Goal: Task Accomplishment & Management: Use online tool/utility

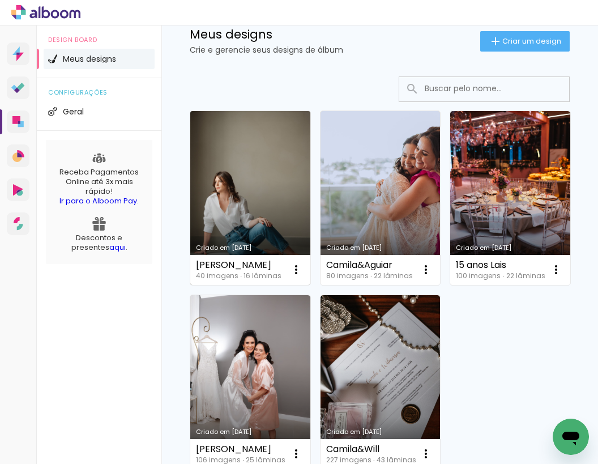
scroll to position [131, 0]
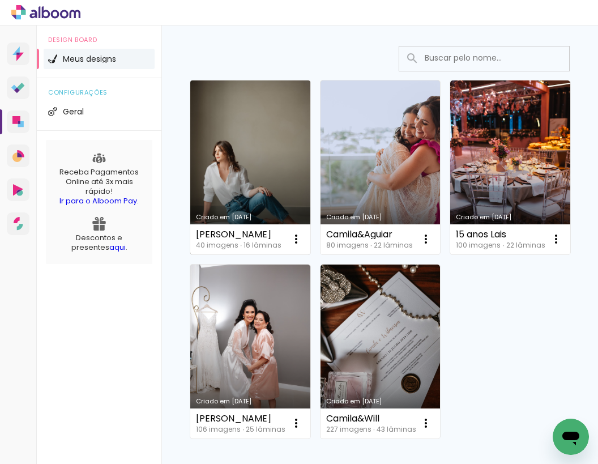
click at [258, 180] on link "Criado em [DATE]" at bounding box center [250, 167] width 120 height 174
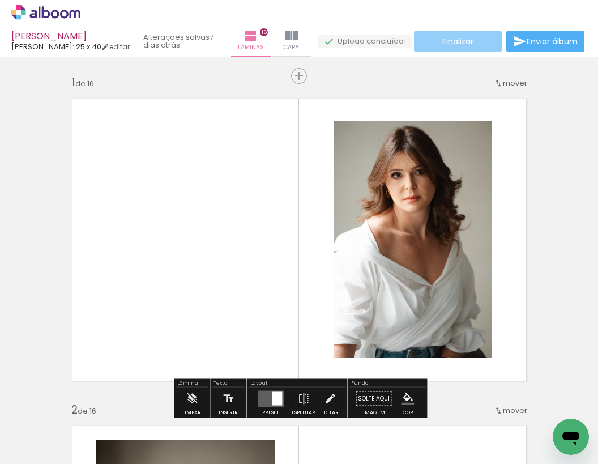
click at [455, 41] on span "Finalizar" at bounding box center [457, 41] width 31 height 8
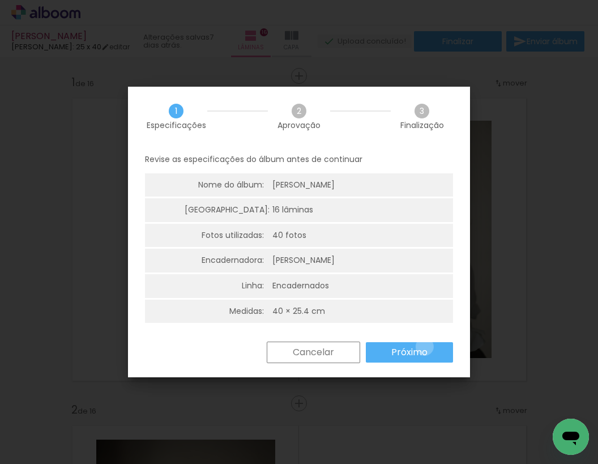
click at [0, 0] on slot "Próximo" at bounding box center [0, 0] width 0 height 0
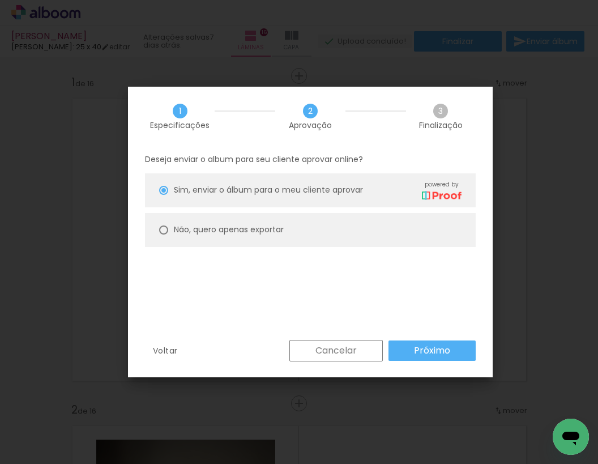
click at [0, 0] on slot "Não, quero apenas exportar" at bounding box center [0, 0] width 0 height 0
type paper-radio-button "on"
click at [0, 0] on slot "Próximo" at bounding box center [0, 0] width 0 height 0
type input "Alta, 300 DPI"
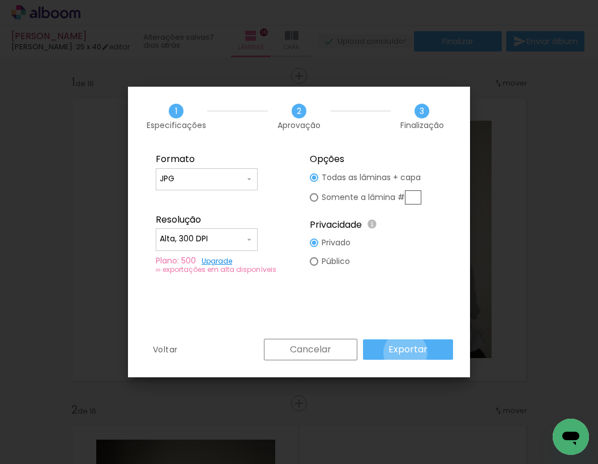
click at [0, 0] on slot "Exportar" at bounding box center [0, 0] width 0 height 0
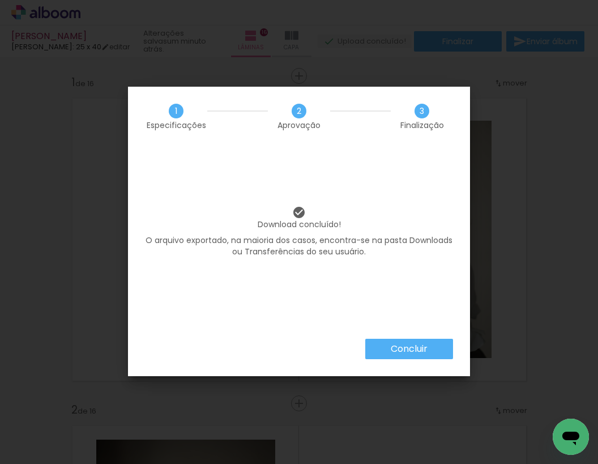
click at [377, 349] on paper-button "Concluir" at bounding box center [409, 349] width 88 height 20
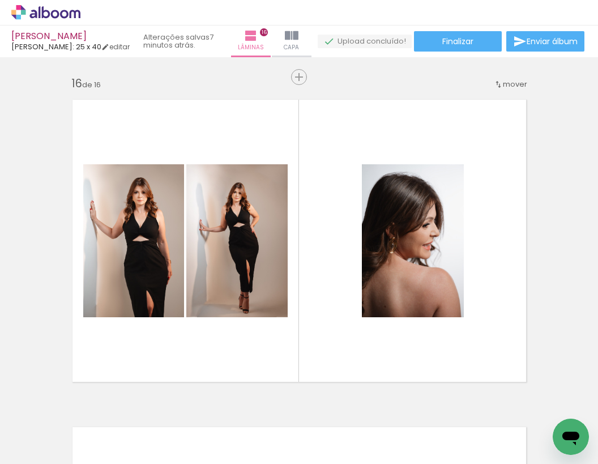
scroll to position [4856, 0]
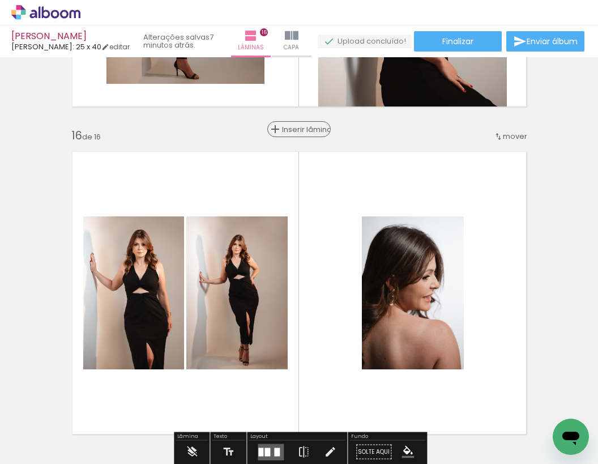
click at [294, 125] on div "Inserir lâmina" at bounding box center [298, 129] width 61 height 14
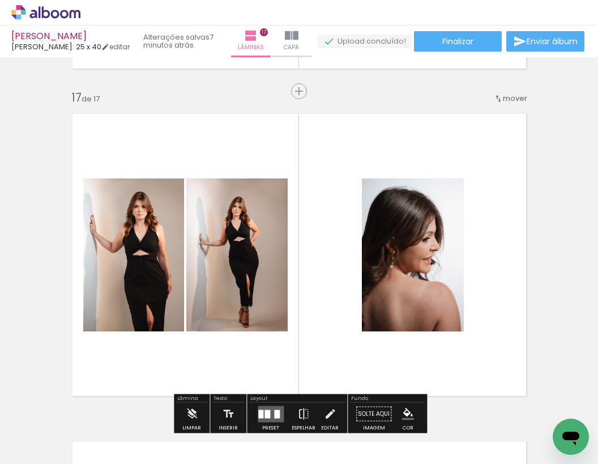
scroll to position [5047, 0]
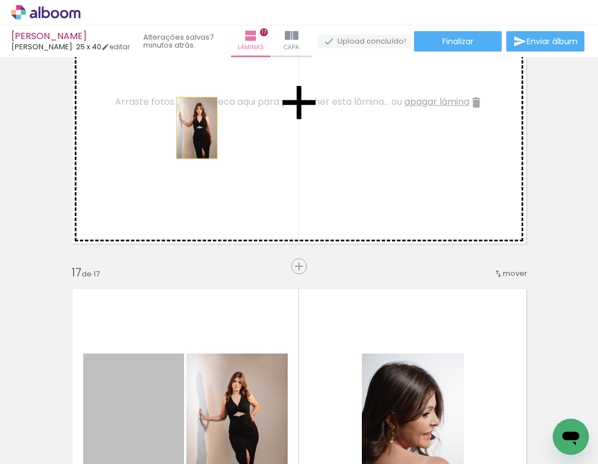
drag, startPoint x: 177, startPoint y: 388, endPoint x: 196, endPoint y: 127, distance: 261.8
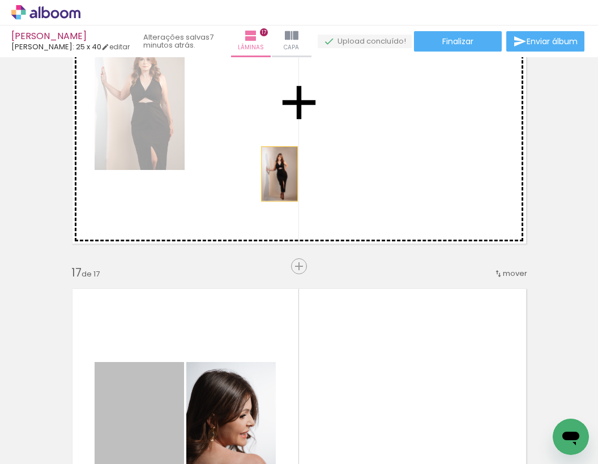
drag, startPoint x: 151, startPoint y: 387, endPoint x: 279, endPoint y: 174, distance: 249.2
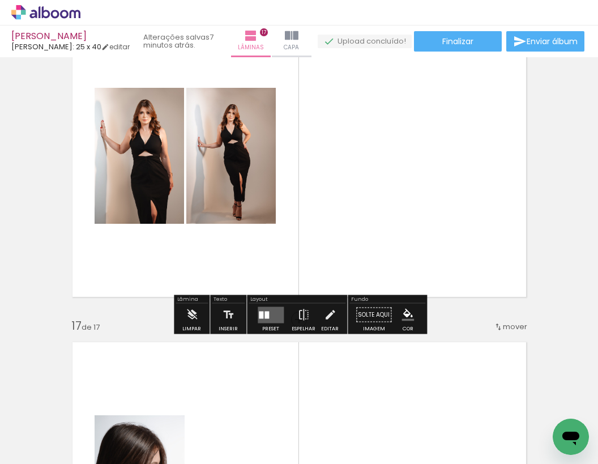
scroll to position [4930, 0]
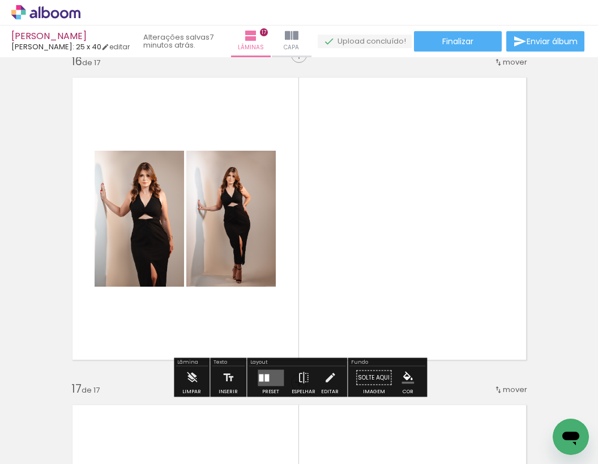
click at [265, 377] on div at bounding box center [266, 377] width 5 height 7
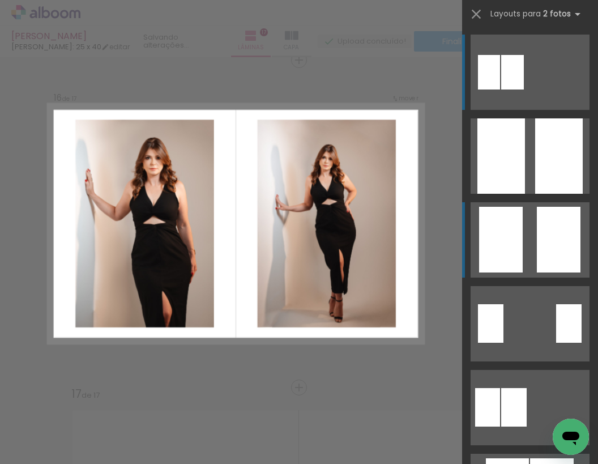
scroll to position [4924, 0]
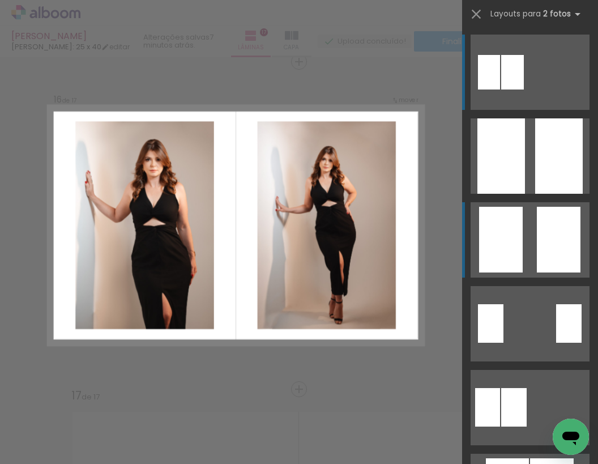
click at [533, 249] on quentale-layouter at bounding box center [530, 239] width 119 height 75
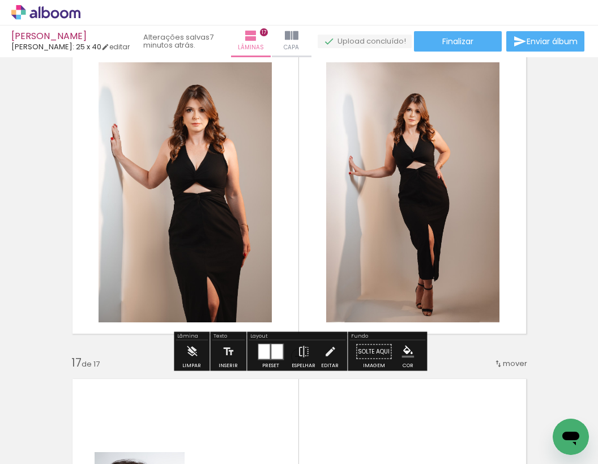
scroll to position [4956, 0]
click at [264, 352] on div at bounding box center [263, 351] width 11 height 15
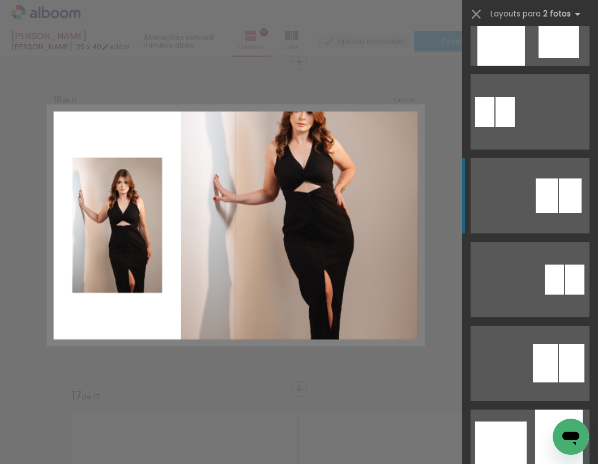
scroll to position [680, 0]
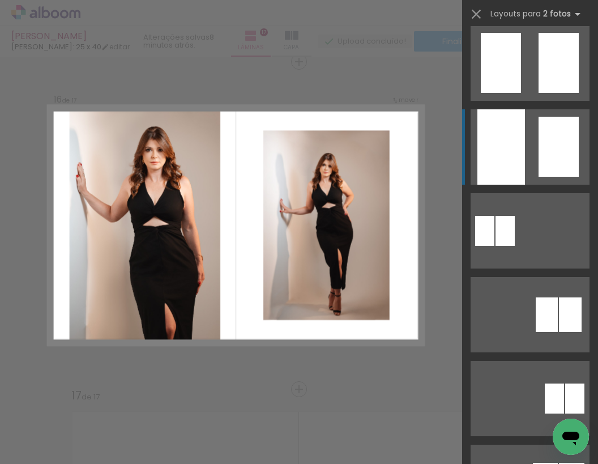
click at [546, 152] on div at bounding box center [559, 147] width 40 height 60
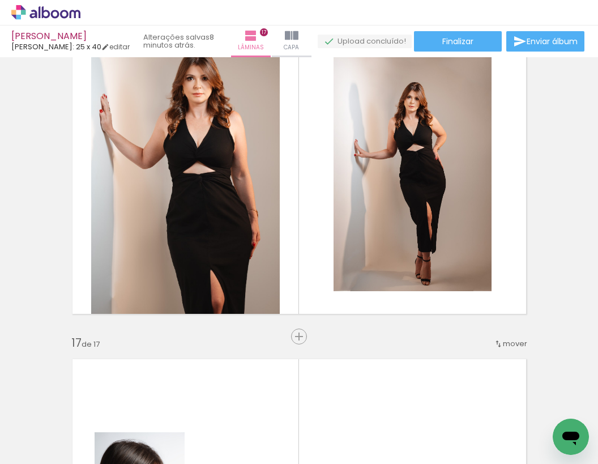
scroll to position [4966, 0]
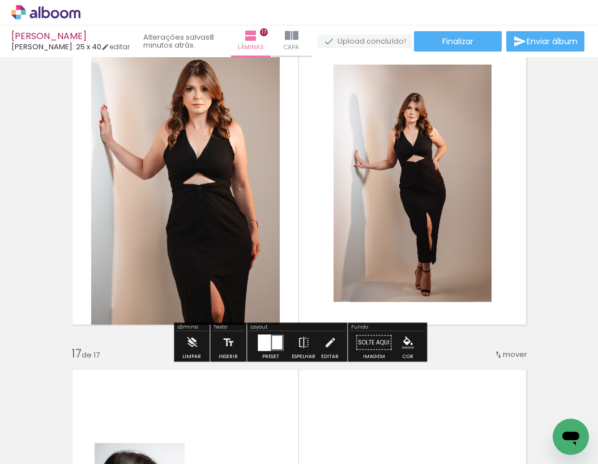
click at [272, 340] on div at bounding box center [277, 342] width 10 height 14
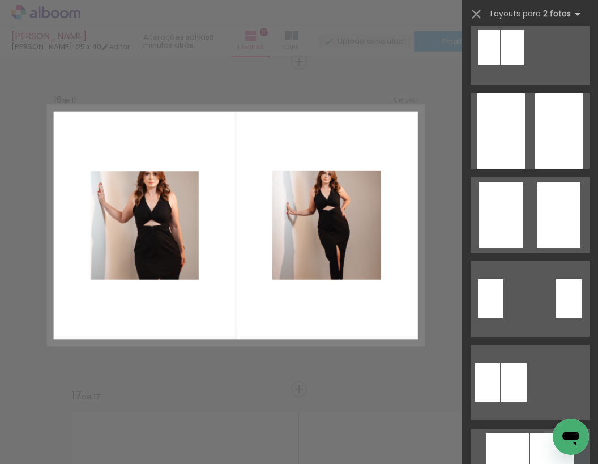
scroll to position [25, 0]
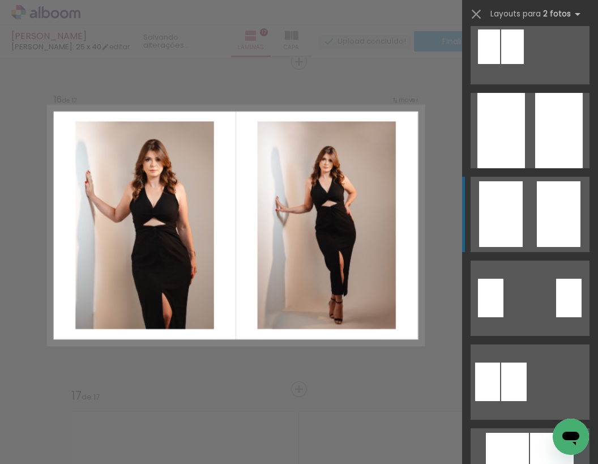
click at [531, 206] on quentale-layouter at bounding box center [530, 214] width 119 height 75
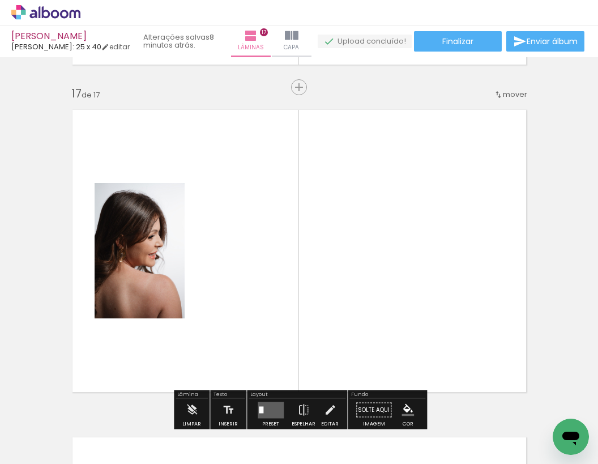
scroll to position [5287, 0]
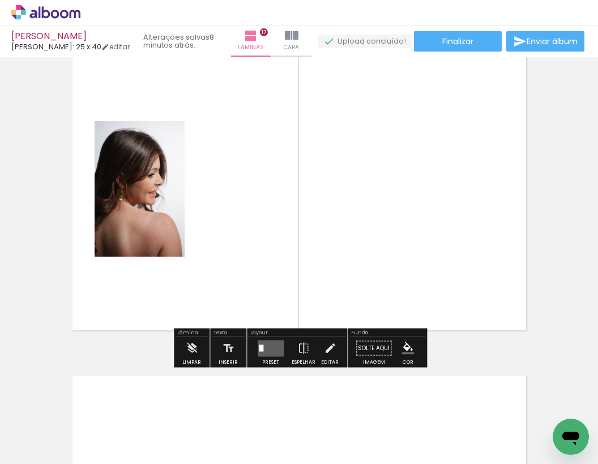
click at [264, 360] on div "Preset" at bounding box center [270, 362] width 17 height 5
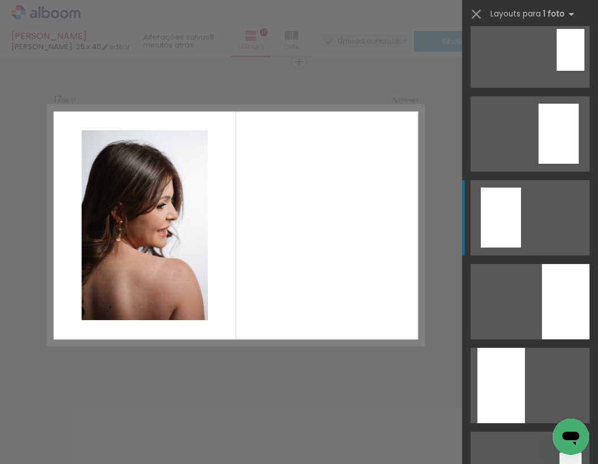
scroll to position [116, 0]
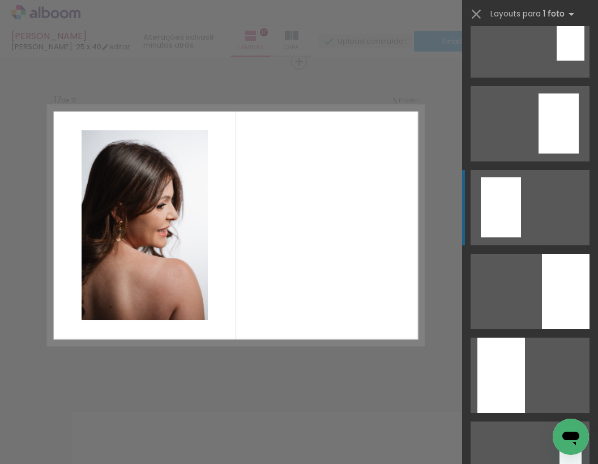
click at [498, 230] on div at bounding box center [501, 207] width 40 height 60
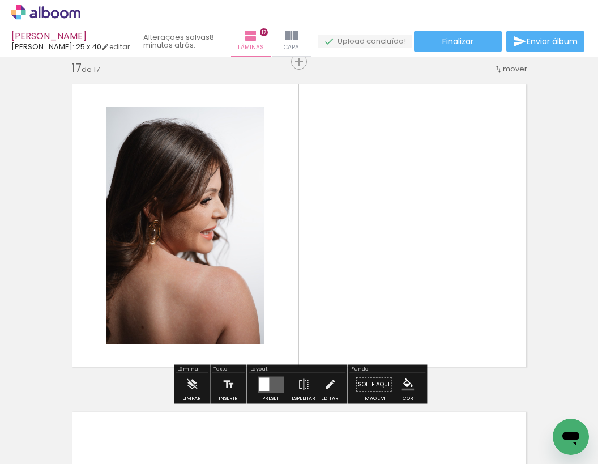
click at [362, 246] on quentale-layouter at bounding box center [299, 225] width 471 height 299
click at [324, 384] on iron-icon at bounding box center [330, 384] width 12 height 23
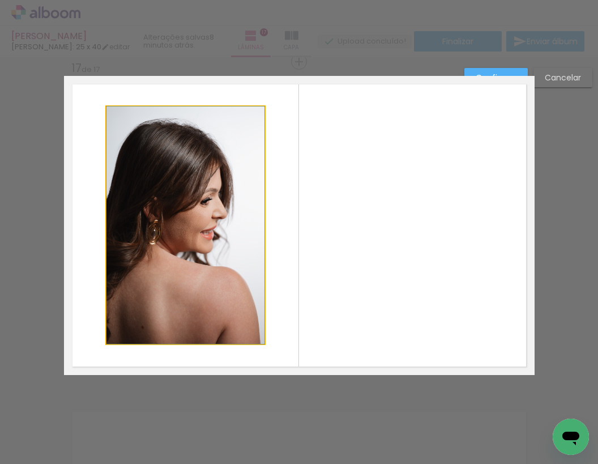
click at [204, 289] on quentale-photo at bounding box center [185, 224] width 158 height 237
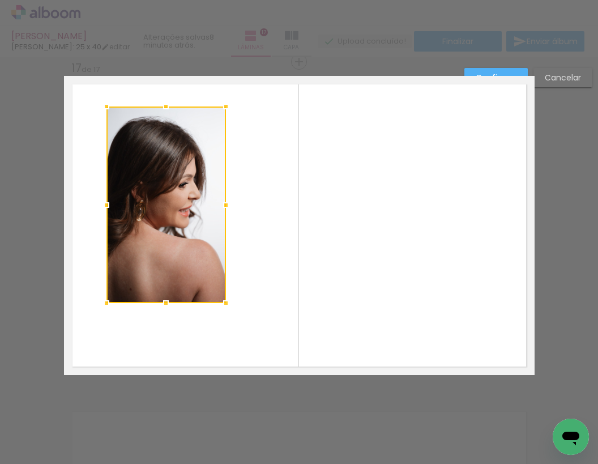
drag, startPoint x: 262, startPoint y: 344, endPoint x: 223, endPoint y: 304, distance: 56.1
click at [223, 304] on div at bounding box center [226, 303] width 23 height 23
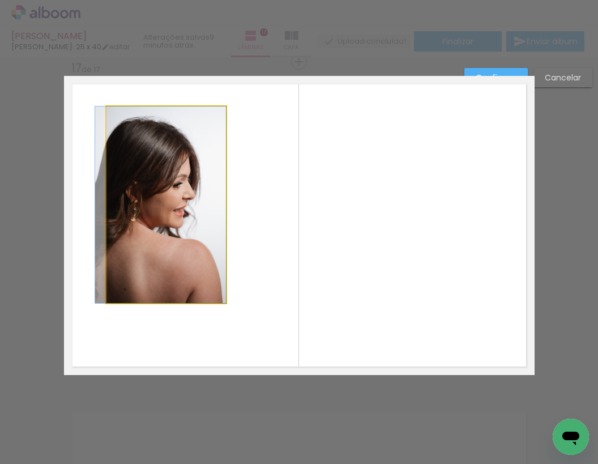
drag, startPoint x: 185, startPoint y: 242, endPoint x: 178, endPoint y: 258, distance: 17.3
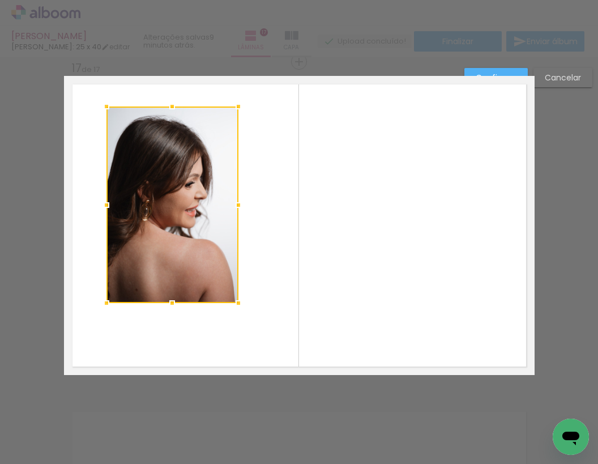
drag, startPoint x: 225, startPoint y: 201, endPoint x: 237, endPoint y: 201, distance: 12.5
click at [237, 201] on div at bounding box center [238, 205] width 23 height 23
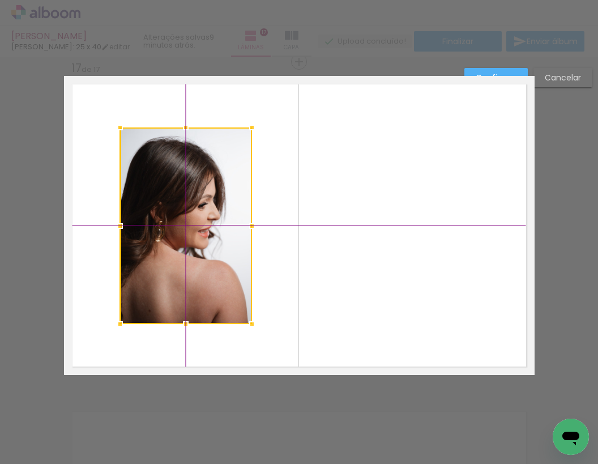
drag, startPoint x: 196, startPoint y: 206, endPoint x: 203, endPoint y: 216, distance: 11.9
click at [203, 217] on div at bounding box center [186, 225] width 132 height 196
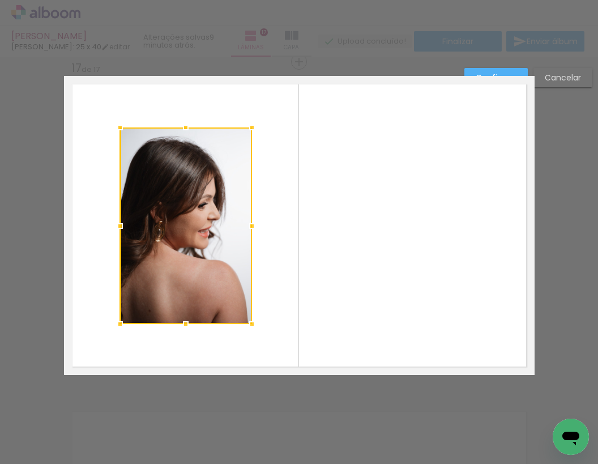
click at [505, 69] on paper-button "Confirmar" at bounding box center [495, 77] width 63 height 19
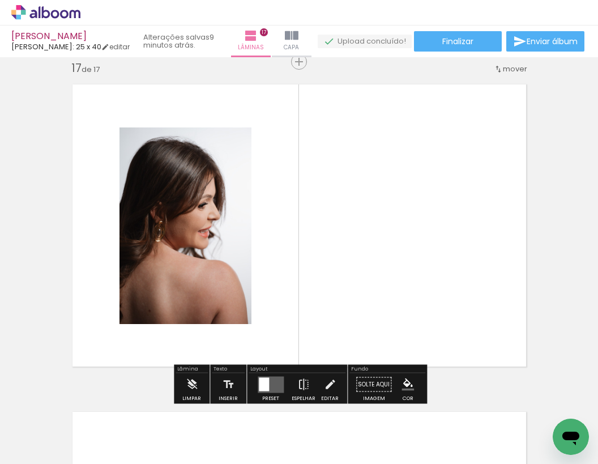
click at [433, 152] on quentale-layouter at bounding box center [299, 225] width 471 height 299
click at [47, 447] on span "Adicionar Fotos" at bounding box center [40, 448] width 34 height 12
click at [0, 0] on input "file" at bounding box center [0, 0] width 0 height 0
click at [29, 452] on span "Adicionar Fotos" at bounding box center [40, 448] width 34 height 12
click at [0, 0] on input "file" at bounding box center [0, 0] width 0 height 0
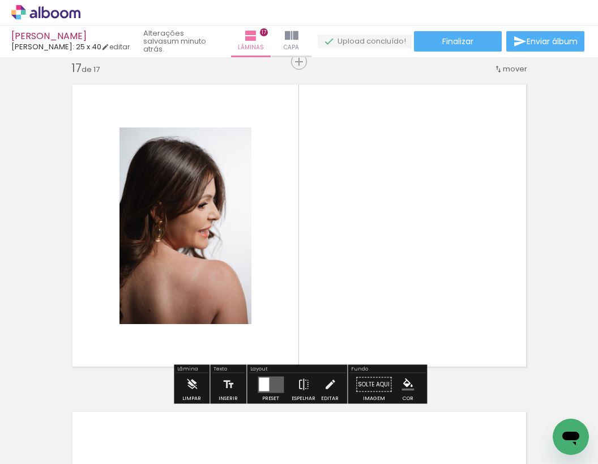
click at [395, 311] on quentale-layouter at bounding box center [299, 225] width 471 height 299
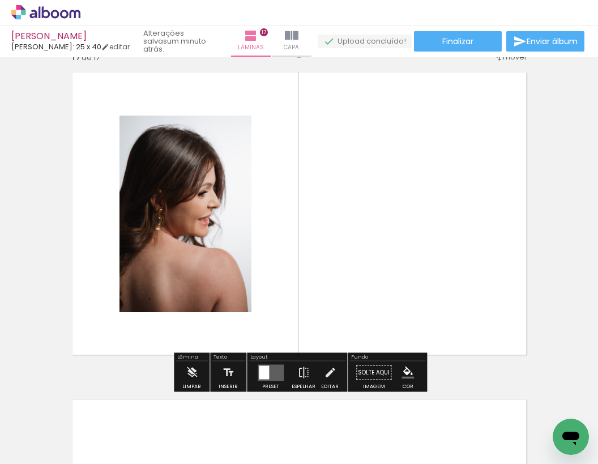
scroll to position [5250, 0]
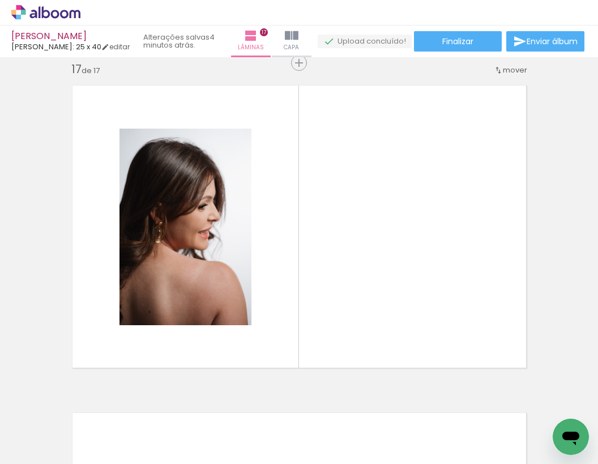
scroll to position [116, 0]
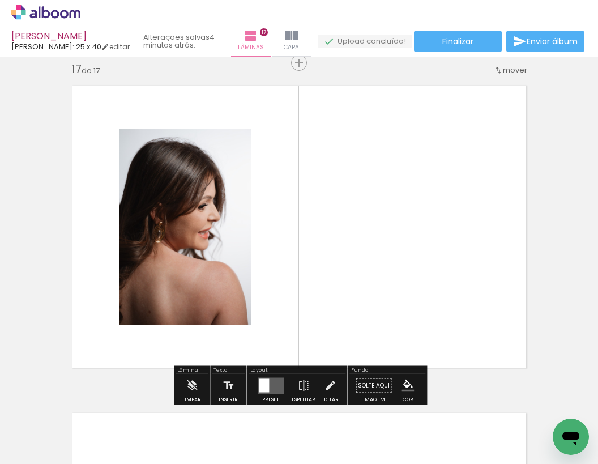
click at [39, 446] on span "Adicionar Fotos" at bounding box center [40, 448] width 34 height 12
click at [0, 0] on input "file" at bounding box center [0, 0] width 0 height 0
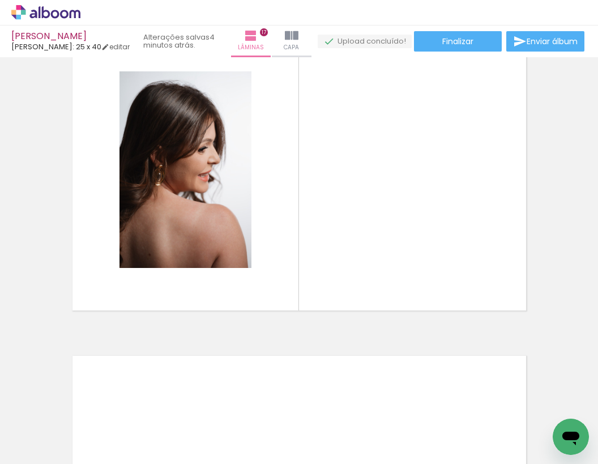
scroll to position [5239, 0]
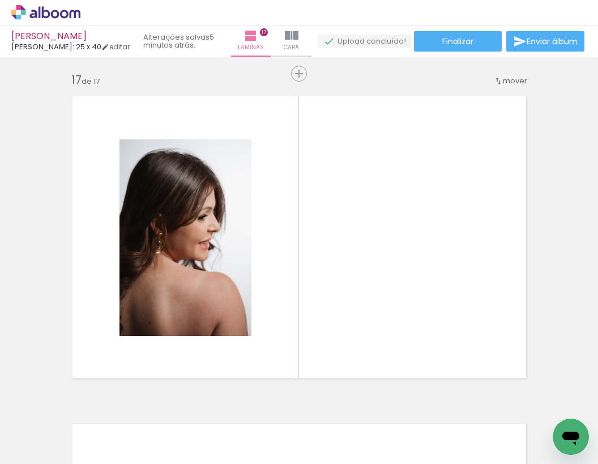
scroll to position [116, 0]
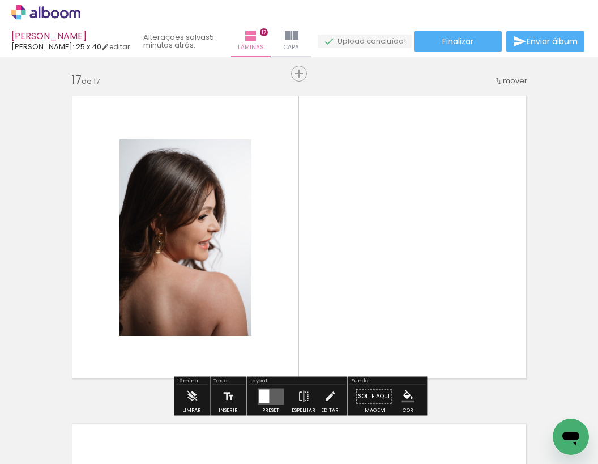
click at [37, 452] on span "Adicionar Fotos" at bounding box center [40, 448] width 34 height 12
click at [0, 0] on input "file" at bounding box center [0, 0] width 0 height 0
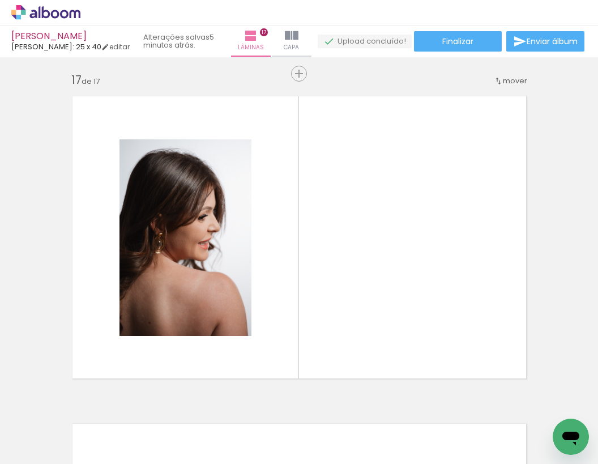
click at [565, 412] on div at bounding box center [563, 426] width 56 height 56
drag, startPoint x: 565, startPoint y: 412, endPoint x: 460, endPoint y: 292, distance: 159.8
click at [460, 292] on quentale-workspace at bounding box center [299, 232] width 598 height 464
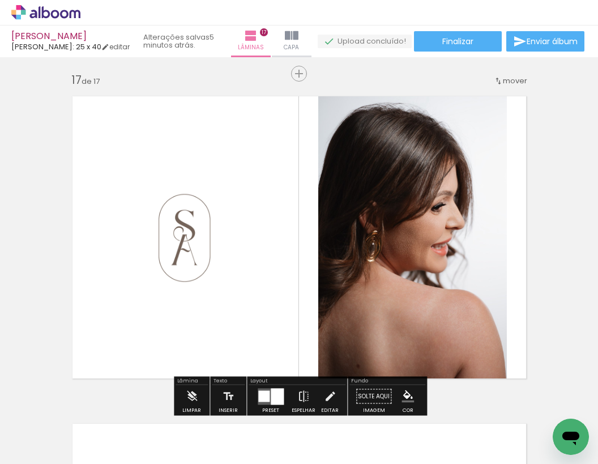
click at [265, 390] on quentale-layouter at bounding box center [271, 396] width 26 height 16
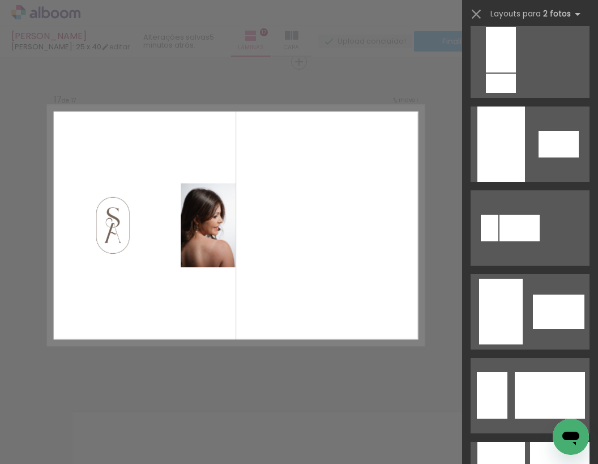
scroll to position [2952, 0]
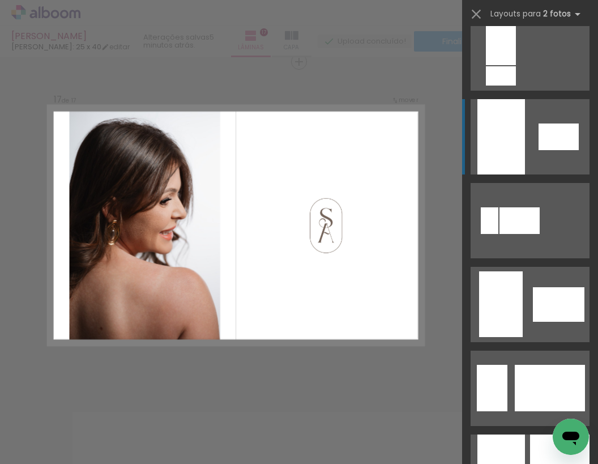
click at [545, 148] on div at bounding box center [559, 136] width 40 height 27
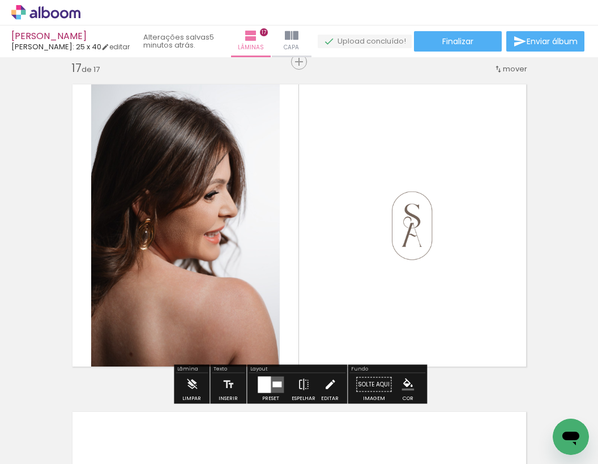
click at [327, 382] on iron-icon at bounding box center [330, 384] width 12 height 23
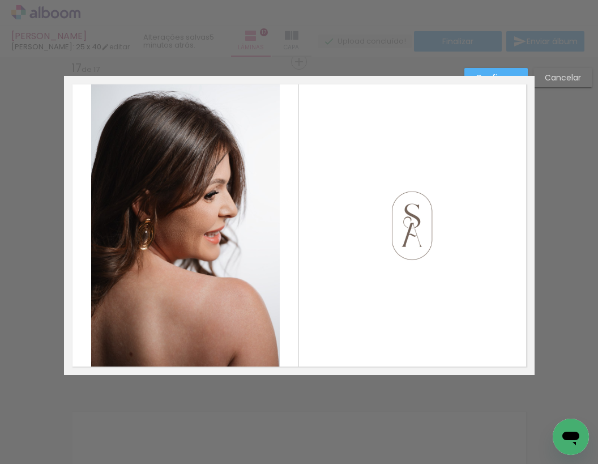
click at [217, 249] on quentale-photo at bounding box center [185, 225] width 189 height 299
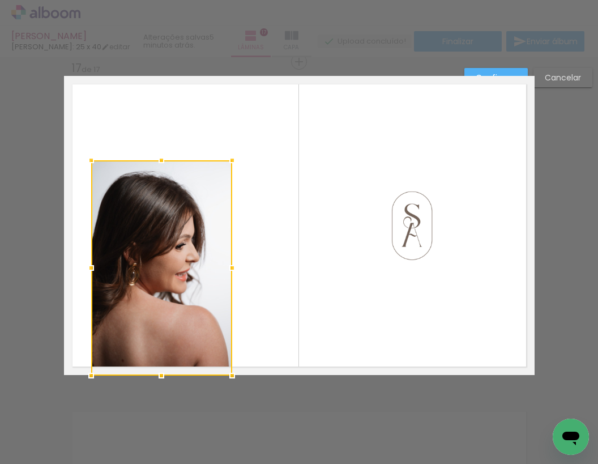
drag, startPoint x: 279, startPoint y: 75, endPoint x: 239, endPoint y: 168, distance: 101.7
click at [239, 168] on div at bounding box center [232, 160] width 23 height 23
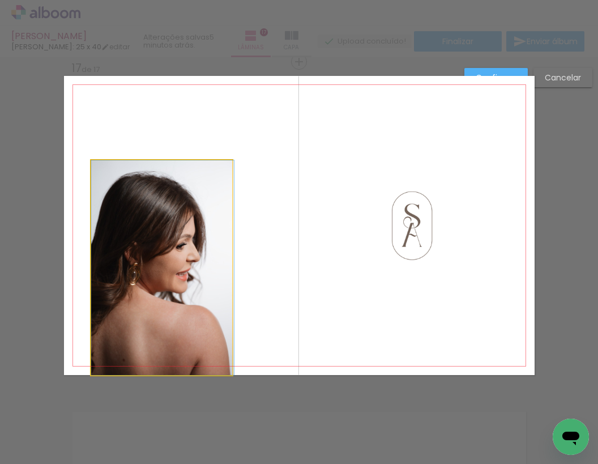
drag, startPoint x: 190, startPoint y: 234, endPoint x: 206, endPoint y: 183, distance: 53.4
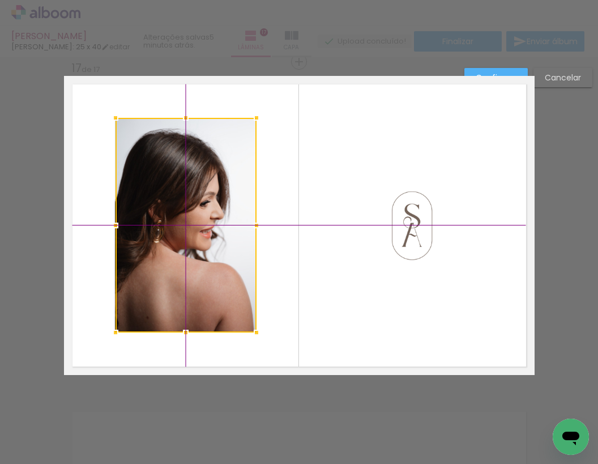
drag, startPoint x: 170, startPoint y: 271, endPoint x: 183, endPoint y: 213, distance: 59.2
click at [183, 213] on div at bounding box center [186, 225] width 141 height 215
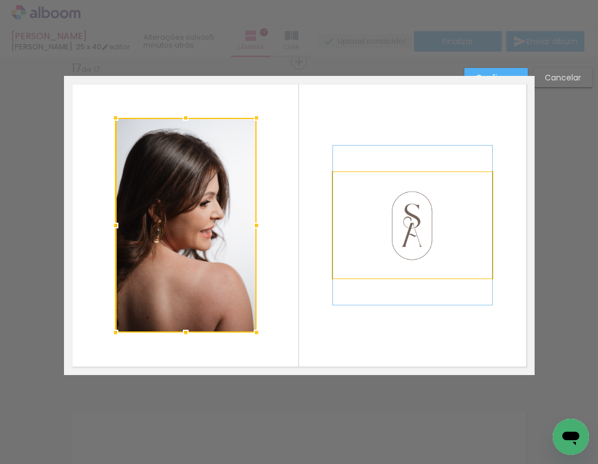
click at [418, 213] on quentale-photo at bounding box center [412, 225] width 159 height 106
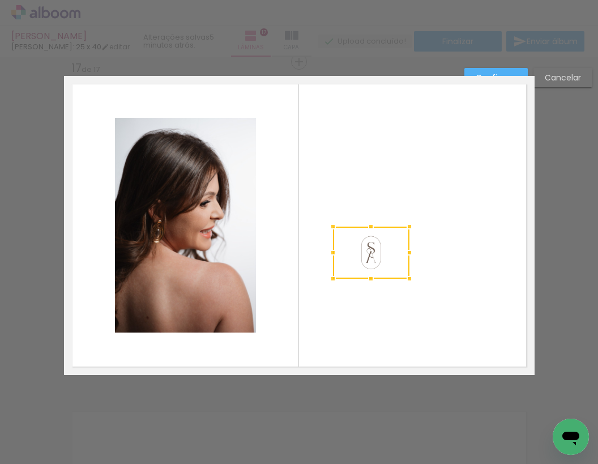
drag, startPoint x: 494, startPoint y: 173, endPoint x: 421, endPoint y: 242, distance: 100.9
click at [421, 242] on album-spread "17 de 17" at bounding box center [299, 225] width 471 height 299
click at [379, 263] on quentale-photo at bounding box center [370, 253] width 75 height 52
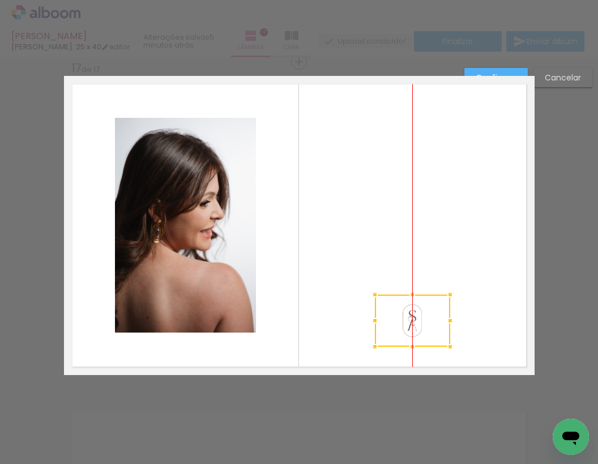
drag, startPoint x: 378, startPoint y: 254, endPoint x: 426, endPoint y: 322, distance: 83.3
click at [426, 322] on div at bounding box center [412, 320] width 75 height 52
click at [474, 229] on quentale-layouter at bounding box center [299, 225] width 471 height 299
click at [417, 319] on quentale-photo at bounding box center [412, 320] width 75 height 52
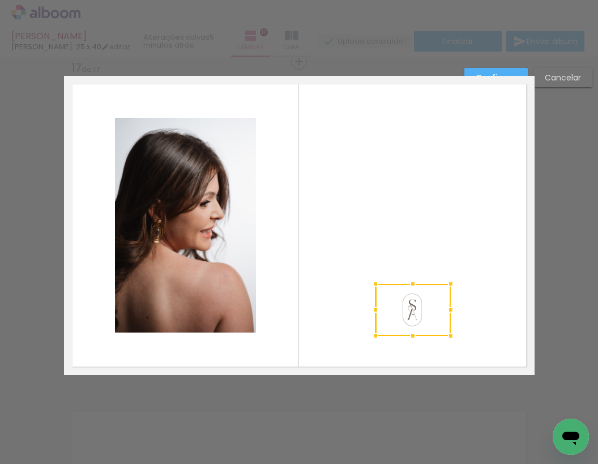
drag, startPoint x: 418, startPoint y: 320, endPoint x: 418, endPoint y: 309, distance: 11.3
click at [418, 309] on div at bounding box center [412, 310] width 75 height 52
click at [446, 262] on quentale-layouter at bounding box center [299, 225] width 471 height 299
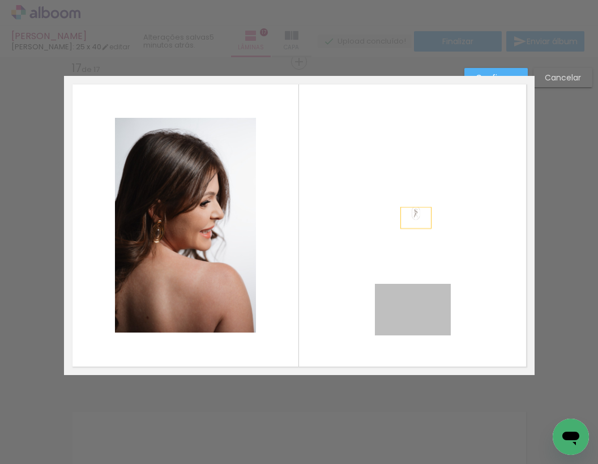
drag, startPoint x: 418, startPoint y: 311, endPoint x: 416, endPoint y: 221, distance: 90.6
click at [416, 221] on quentale-layouter at bounding box center [299, 225] width 471 height 299
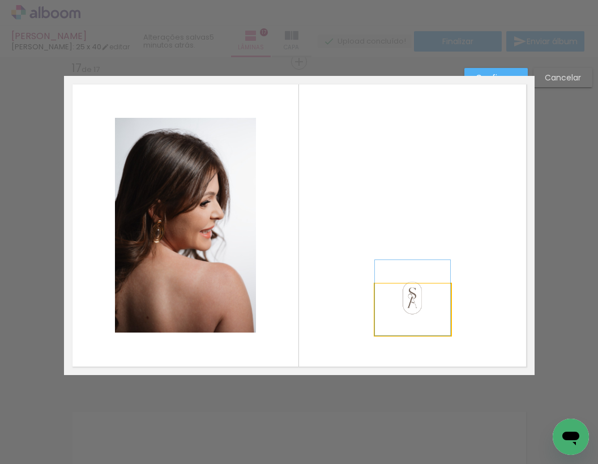
click at [410, 303] on quentale-photo at bounding box center [412, 310] width 75 height 52
drag, startPoint x: 412, startPoint y: 284, endPoint x: 411, endPoint y: 259, distance: 25.5
click at [411, 259] on div at bounding box center [412, 258] width 23 height 23
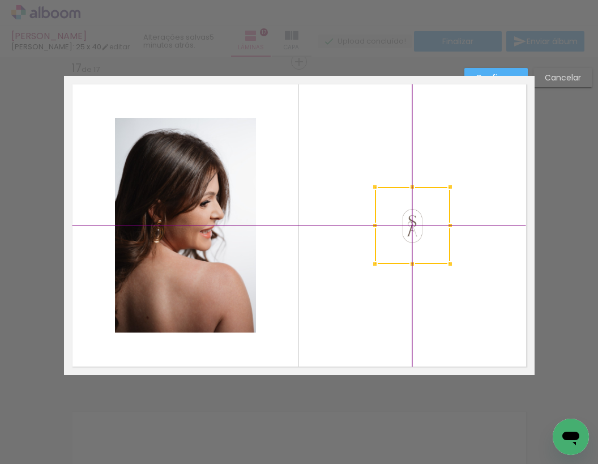
drag, startPoint x: 420, startPoint y: 290, endPoint x: 414, endPoint y: 229, distance: 60.9
click at [414, 229] on div at bounding box center [412, 225] width 75 height 77
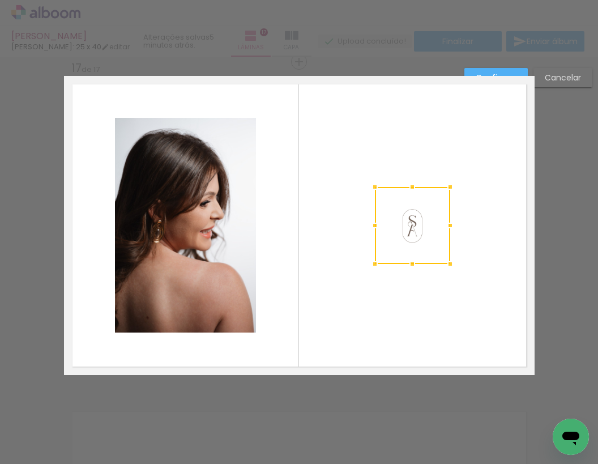
click at [472, 196] on quentale-layouter at bounding box center [299, 225] width 471 height 299
click at [434, 209] on quentale-photo at bounding box center [412, 226] width 75 height 78
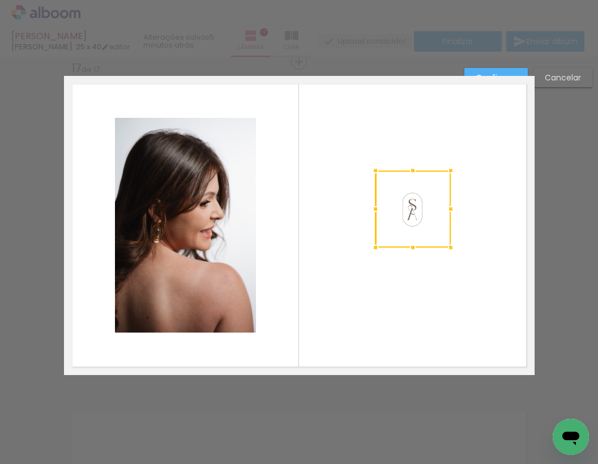
drag, startPoint x: 429, startPoint y: 213, endPoint x: 427, endPoint y: 197, distance: 16.5
click at [427, 197] on div at bounding box center [412, 208] width 75 height 77
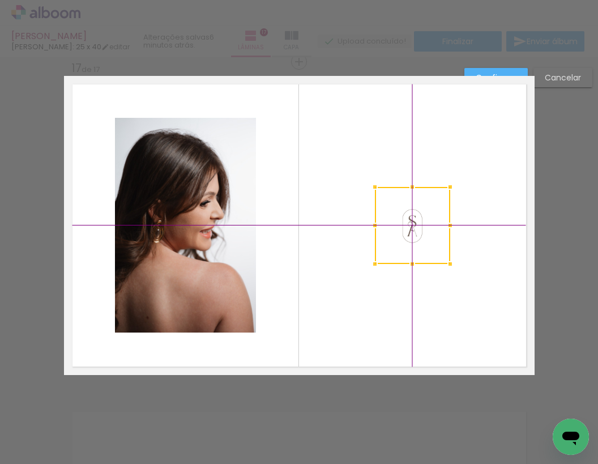
drag, startPoint x: 424, startPoint y: 202, endPoint x: 425, endPoint y: 220, distance: 18.1
click at [425, 220] on div at bounding box center [412, 225] width 75 height 77
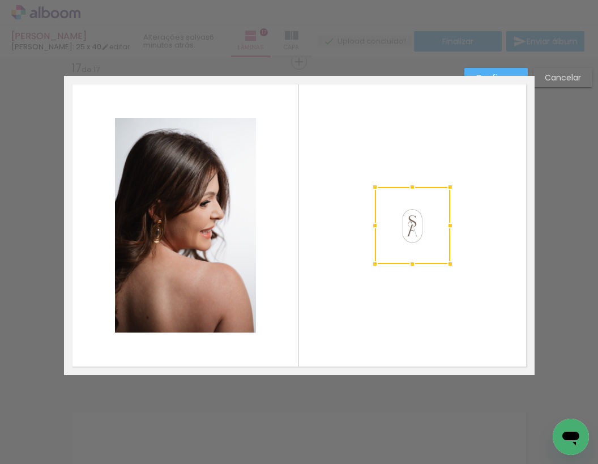
click at [468, 140] on quentale-layouter at bounding box center [299, 225] width 471 height 299
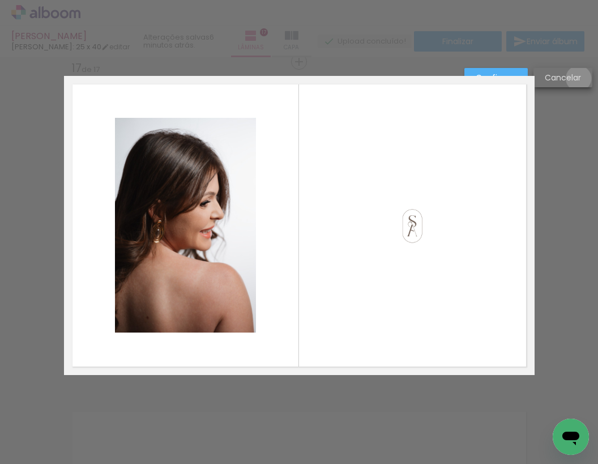
click at [0, 0] on slot "Cancelar" at bounding box center [0, 0] width 0 height 0
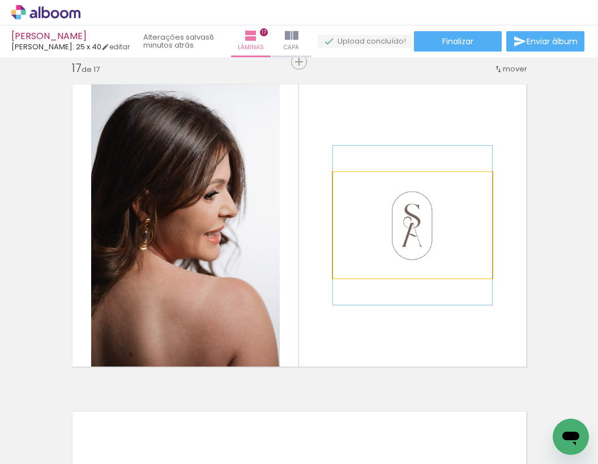
click at [426, 215] on quentale-photo at bounding box center [412, 225] width 159 height 106
click at [445, 225] on quentale-photo at bounding box center [412, 225] width 159 height 106
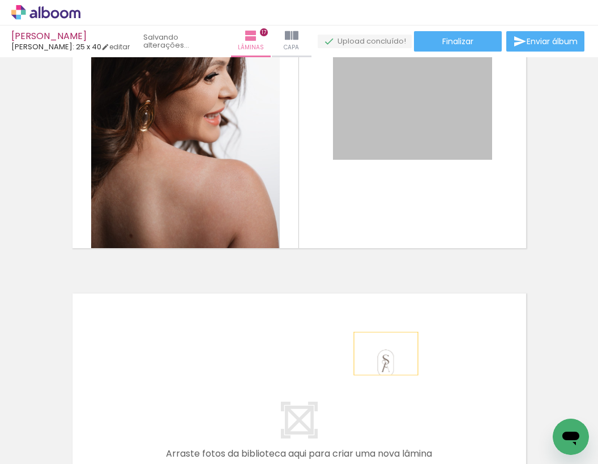
scroll to position [5391, 0]
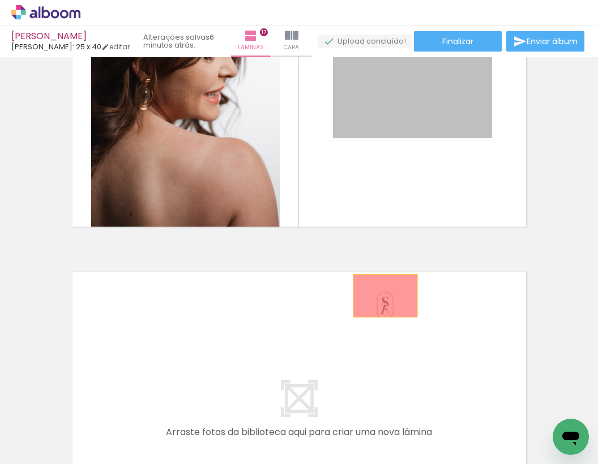
drag, startPoint x: 434, startPoint y: 252, endPoint x: 385, endPoint y: 435, distance: 190.0
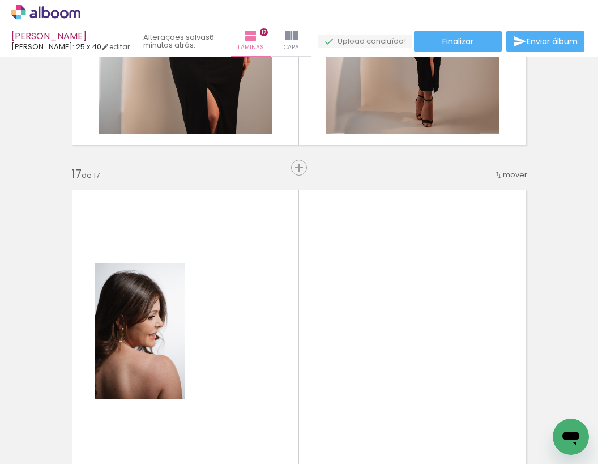
scroll to position [5215, 0]
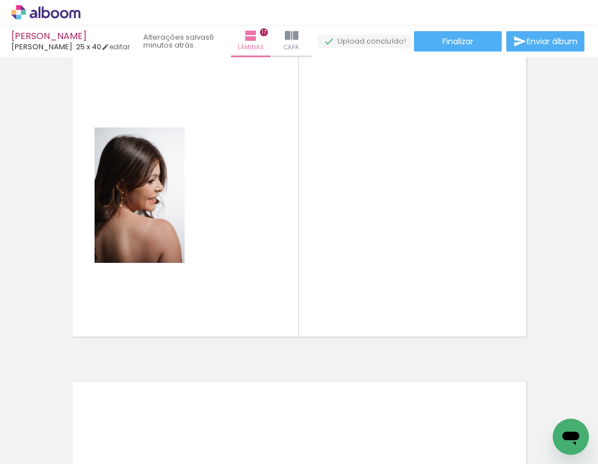
scroll to position [5330, 0]
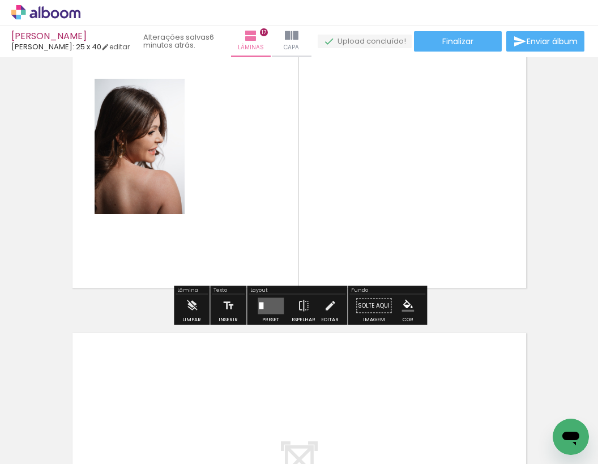
click at [164, 200] on quentale-photo at bounding box center [140, 146] width 90 height 135
click at [259, 298] on quentale-layouter at bounding box center [271, 305] width 26 height 16
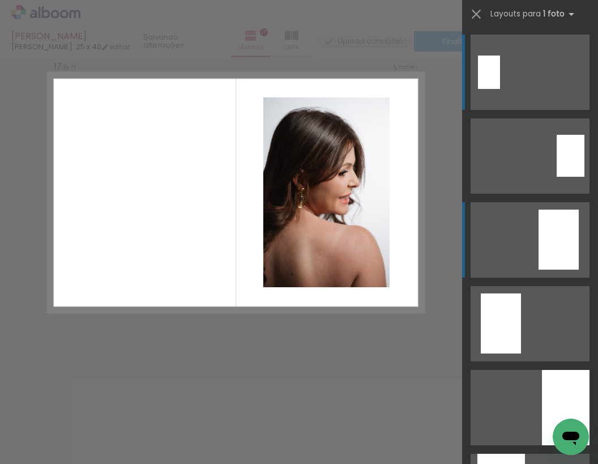
scroll to position [5251, 0]
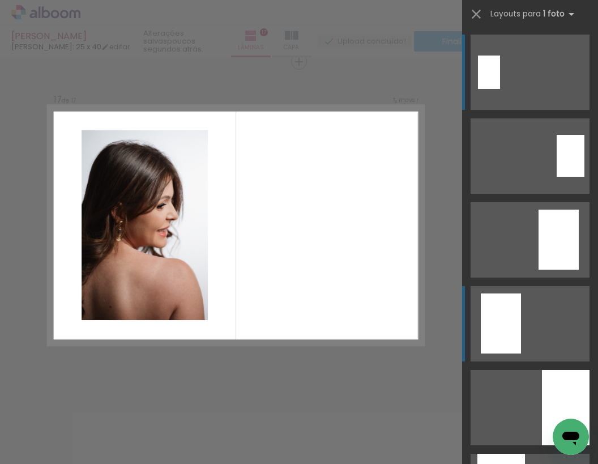
click at [515, 311] on div at bounding box center [501, 323] width 40 height 60
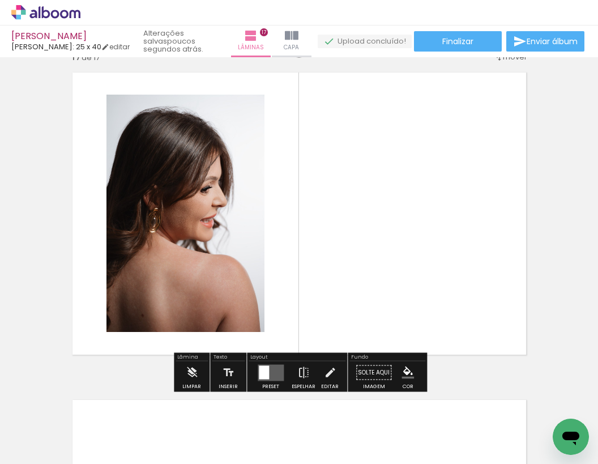
scroll to position [5248, 0]
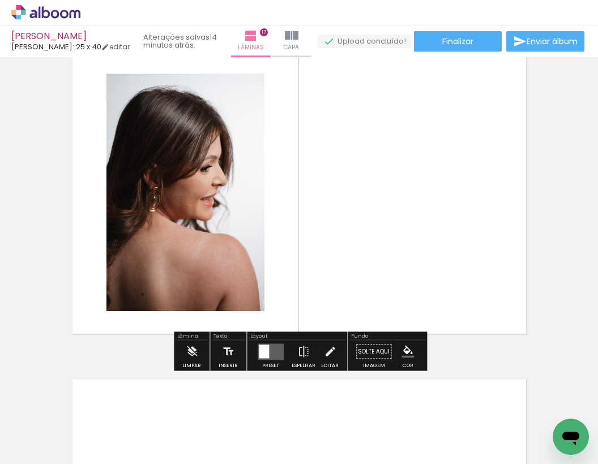
scroll to position [5287, 0]
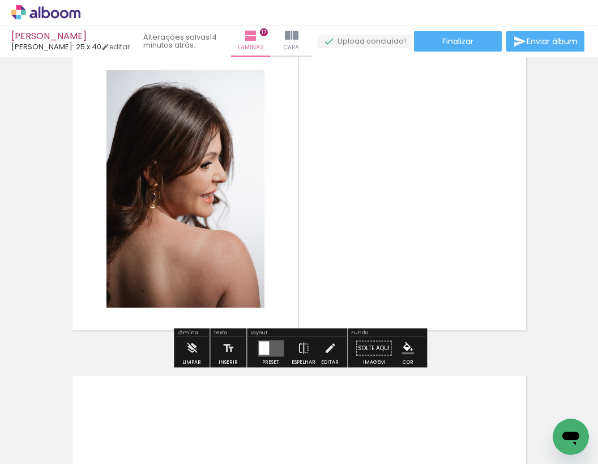
click at [50, 454] on span "Adicionar Fotos" at bounding box center [40, 448] width 34 height 12
click at [0, 0] on input "file" at bounding box center [0, 0] width 0 height 0
click at [46, 444] on span "Adicionar Fotos" at bounding box center [40, 448] width 34 height 12
click at [0, 0] on input "file" at bounding box center [0, 0] width 0 height 0
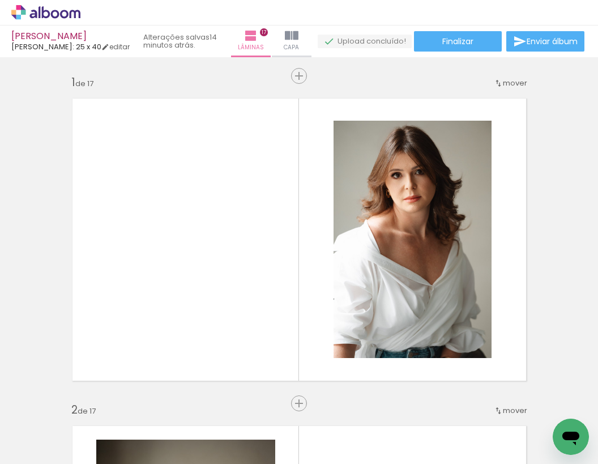
scroll to position [0, 2087]
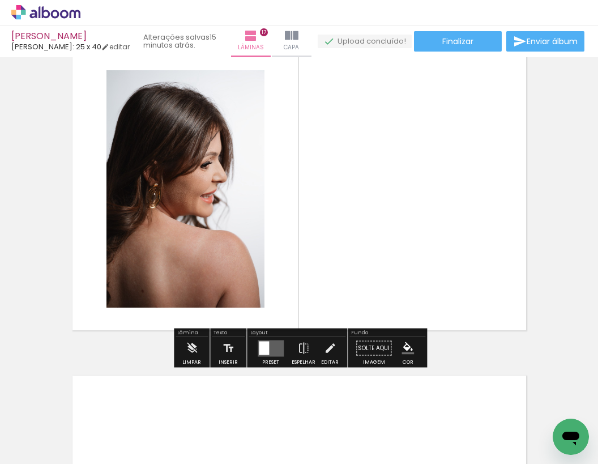
click at [30, 447] on span "Adicionar Fotos" at bounding box center [40, 448] width 34 height 12
click at [0, 0] on input "file" at bounding box center [0, 0] width 0 height 0
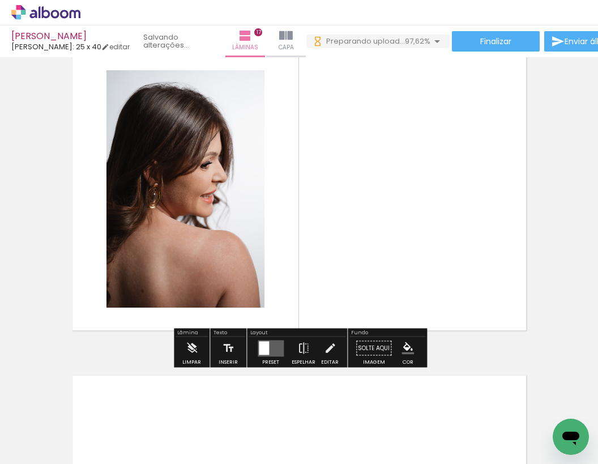
scroll to position [0, 2151]
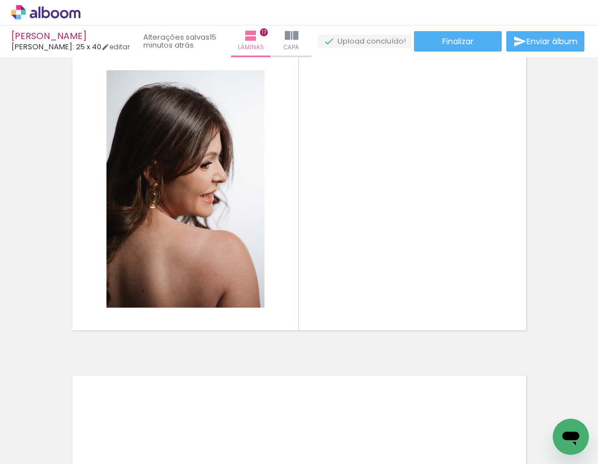
click at [548, 432] on div at bounding box center [563, 426] width 56 height 56
drag, startPoint x: 549, startPoint y: 433, endPoint x: 461, endPoint y: 253, distance: 199.8
click at [461, 253] on quentale-workspace at bounding box center [299, 232] width 598 height 464
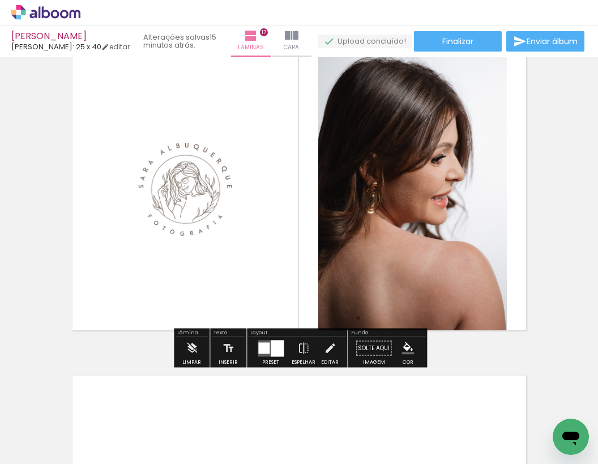
click at [262, 356] on quentale-layouter at bounding box center [271, 348] width 26 height 16
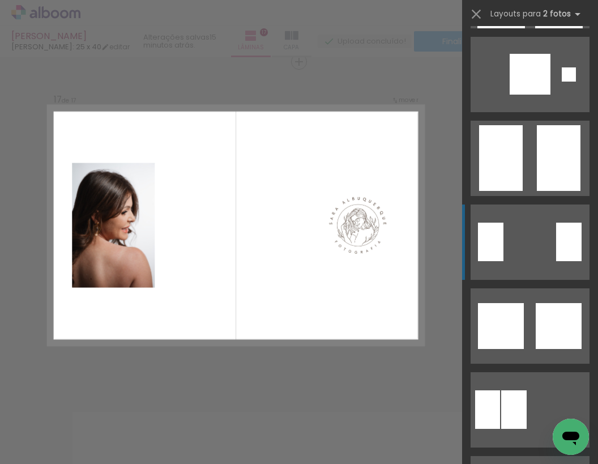
scroll to position [369, 0]
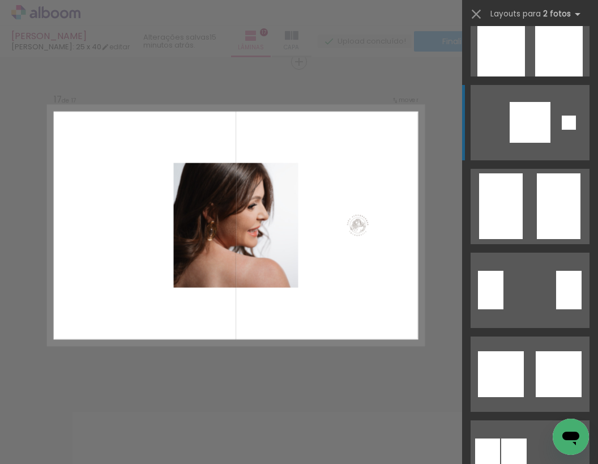
click at [545, 143] on quentale-layouter at bounding box center [530, 122] width 119 height 75
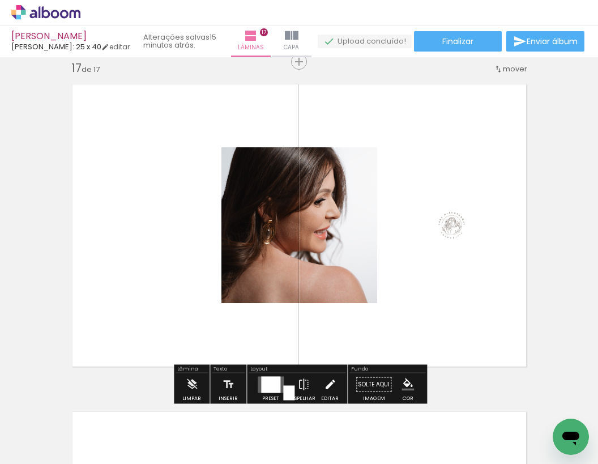
click at [324, 381] on iron-icon at bounding box center [330, 384] width 12 height 23
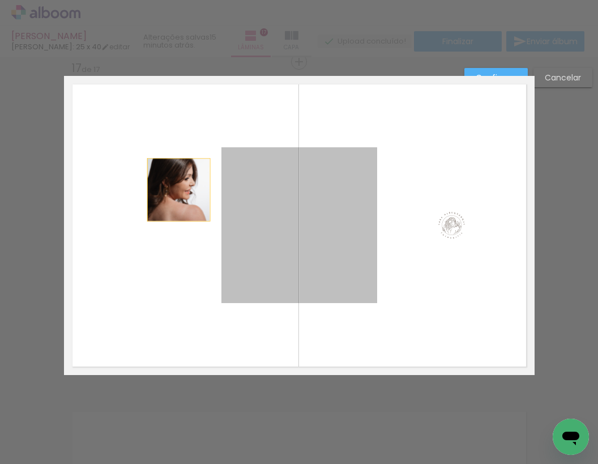
drag, startPoint x: 275, startPoint y: 194, endPoint x: 254, endPoint y: 198, distance: 21.3
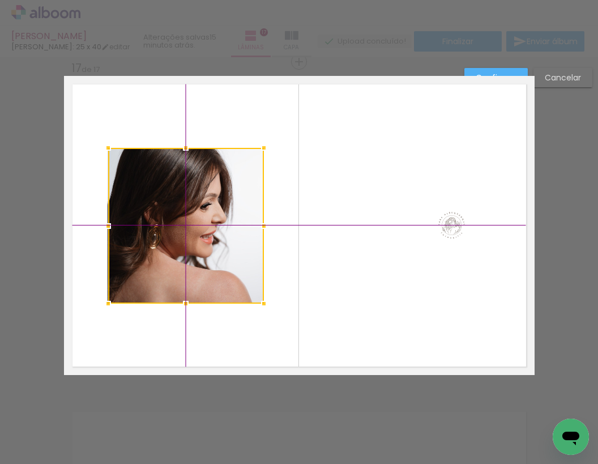
drag, startPoint x: 259, startPoint y: 200, endPoint x: 155, endPoint y: 198, distance: 104.8
click at [155, 198] on div at bounding box center [186, 226] width 156 height 156
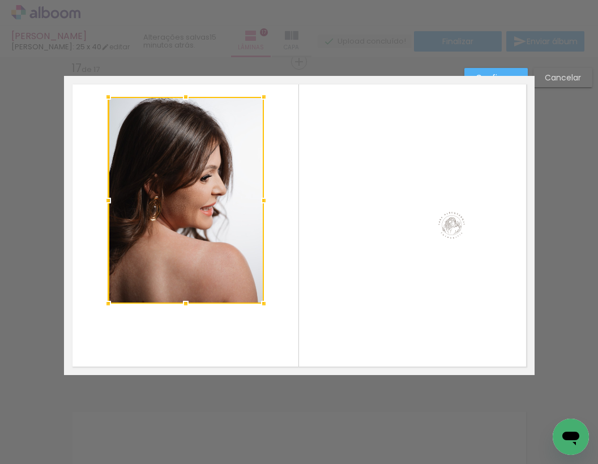
drag, startPoint x: 186, startPoint y: 146, endPoint x: 189, endPoint y: 96, distance: 49.9
click at [189, 96] on div at bounding box center [185, 97] width 23 height 23
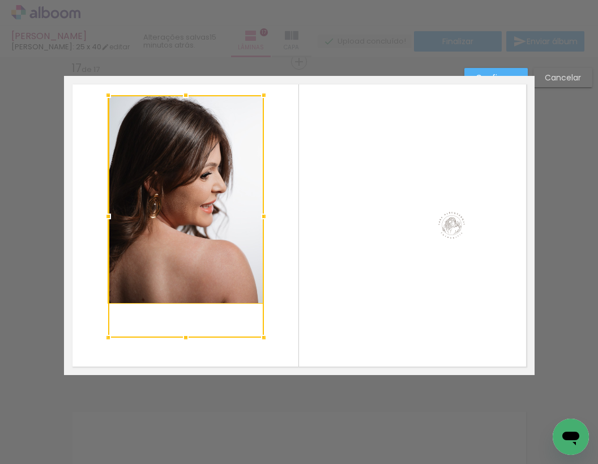
drag, startPoint x: 184, startPoint y: 300, endPoint x: 182, endPoint y: 334, distance: 34.1
click at [182, 334] on div at bounding box center [185, 337] width 23 height 23
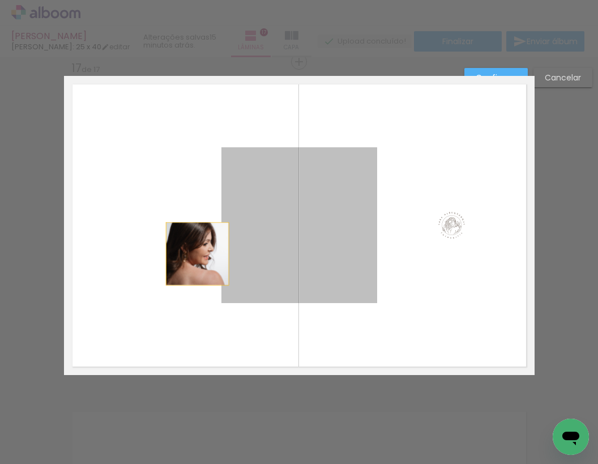
drag, startPoint x: 259, startPoint y: 254, endPoint x: 195, endPoint y: 253, distance: 63.4
click at [195, 253] on album-spread "17 de 17" at bounding box center [299, 225] width 471 height 299
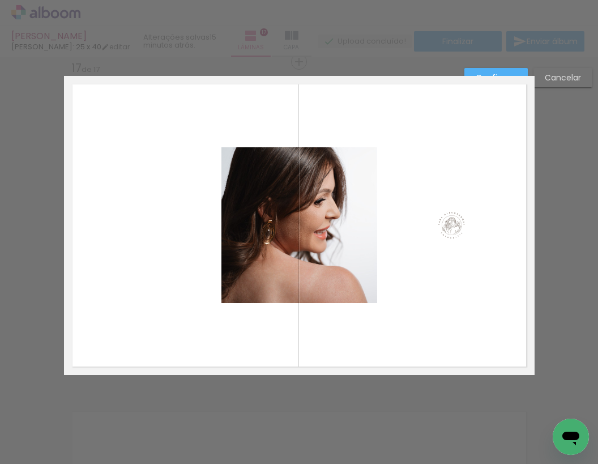
click at [287, 223] on quentale-photo at bounding box center [299, 225] width 156 height 156
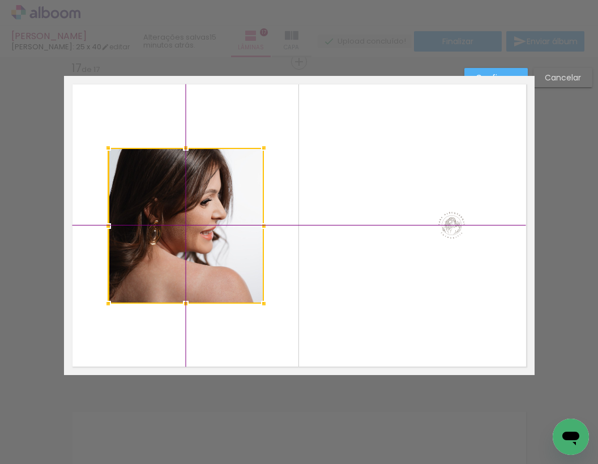
drag, startPoint x: 323, startPoint y: 207, endPoint x: 211, endPoint y: 204, distance: 112.2
click at [211, 204] on div at bounding box center [186, 226] width 156 height 156
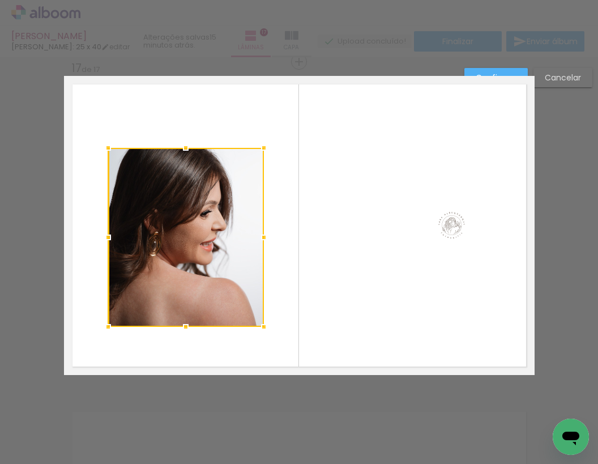
drag, startPoint x: 186, startPoint y: 305, endPoint x: 183, endPoint y: 331, distance: 26.8
click at [183, 331] on div at bounding box center [185, 326] width 23 height 23
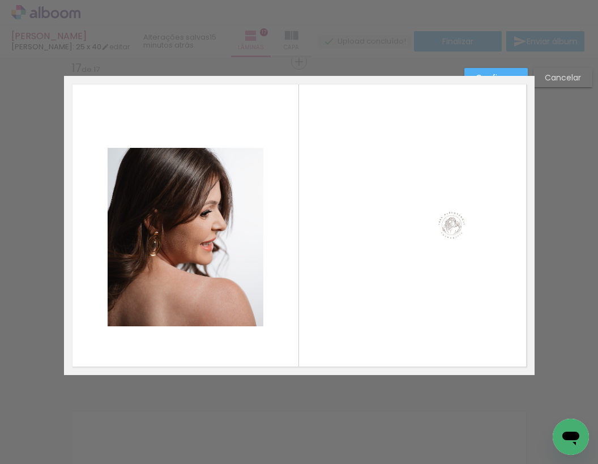
click at [187, 162] on quentale-photo at bounding box center [186, 237] width 156 height 179
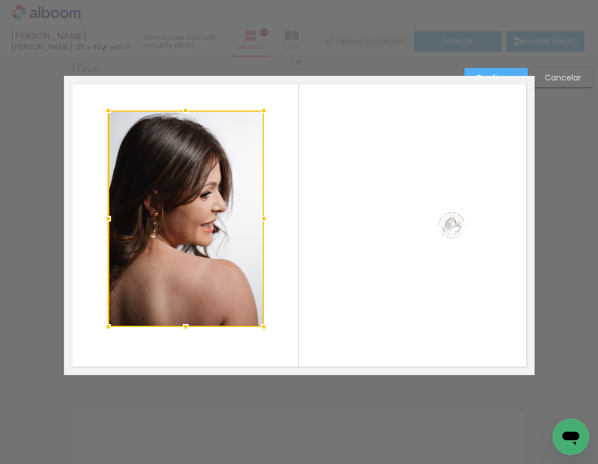
drag, startPoint x: 186, startPoint y: 146, endPoint x: 191, endPoint y: 108, distance: 37.6
click at [191, 108] on div at bounding box center [185, 110] width 23 height 23
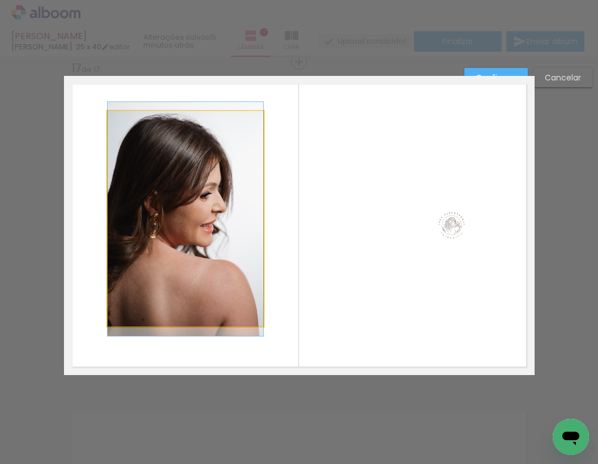
click at [116, 221] on quentale-photo at bounding box center [186, 219] width 156 height 216
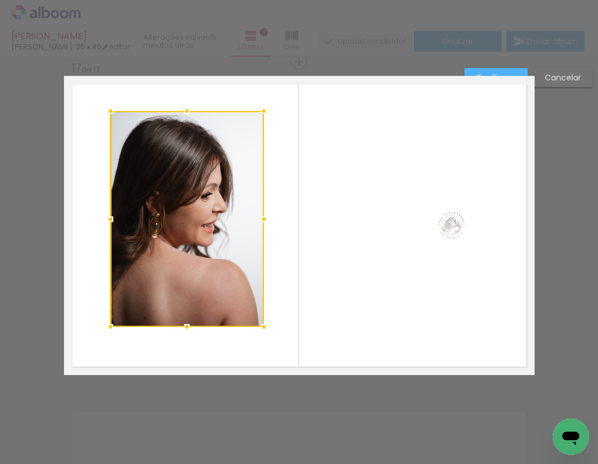
click at [106, 219] on div at bounding box center [110, 219] width 23 height 23
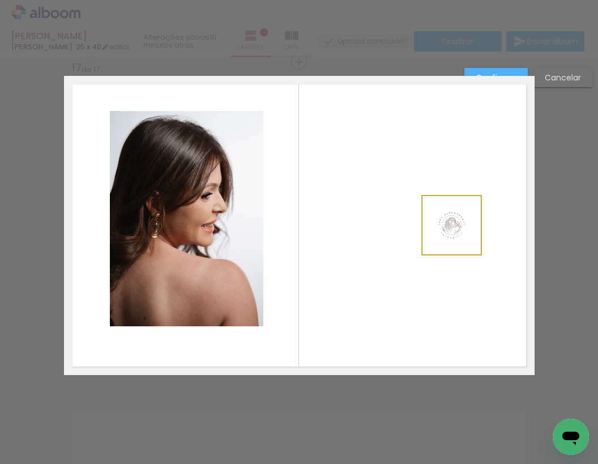
click at [458, 222] on quentale-photo at bounding box center [451, 225] width 58 height 58
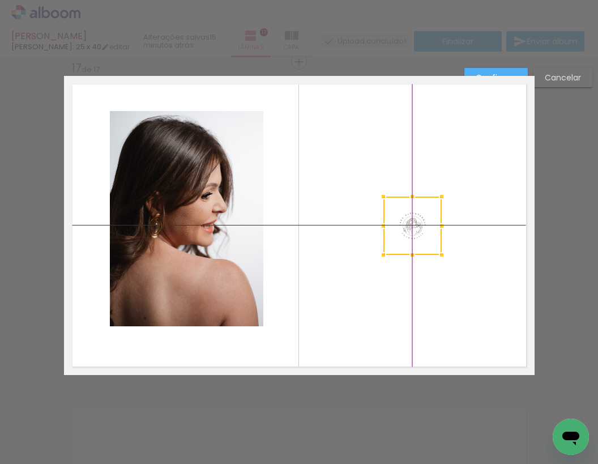
drag, startPoint x: 455, startPoint y: 226, endPoint x: 408, endPoint y: 223, distance: 47.1
click at [408, 223] on div at bounding box center [412, 225] width 58 height 58
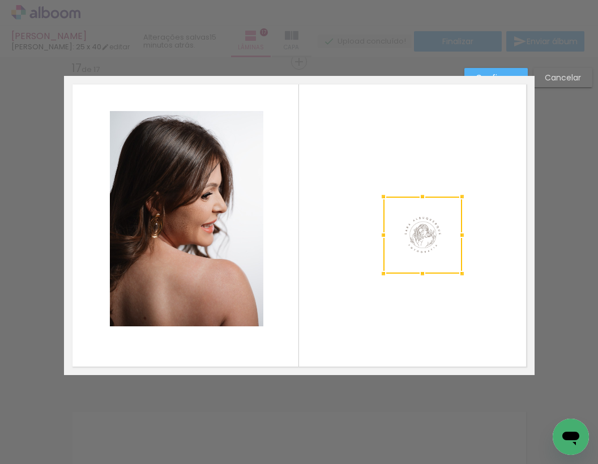
drag, startPoint x: 442, startPoint y: 254, endPoint x: 471, endPoint y: 277, distance: 37.1
click at [472, 277] on div at bounding box center [462, 273] width 23 height 23
drag, startPoint x: 437, startPoint y: 238, endPoint x: 425, endPoint y: 232, distance: 13.2
click at [480, 201] on quentale-layouter at bounding box center [299, 225] width 471 height 299
drag, startPoint x: 443, startPoint y: 215, endPoint x: 436, endPoint y: 212, distance: 7.9
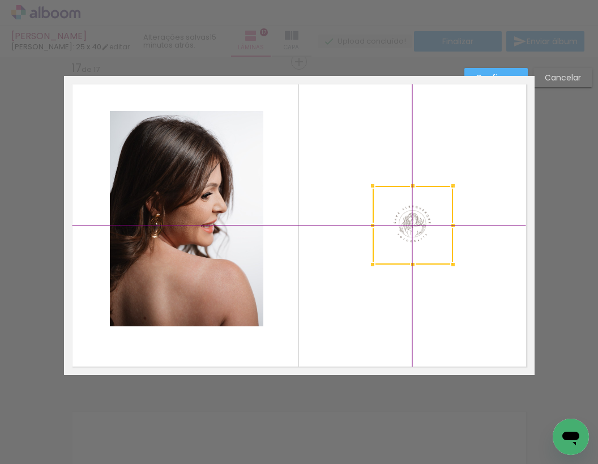
drag, startPoint x: 423, startPoint y: 234, endPoint x: 416, endPoint y: 221, distance: 15.5
click at [416, 221] on div at bounding box center [413, 225] width 80 height 79
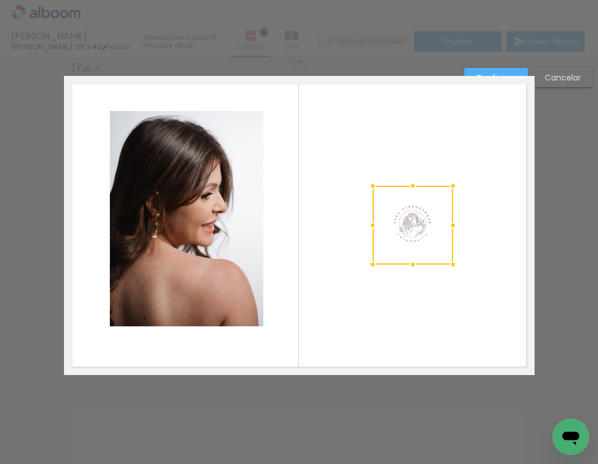
click at [507, 204] on quentale-layouter at bounding box center [299, 225] width 471 height 299
click at [424, 217] on quentale-photo at bounding box center [413, 225] width 80 height 79
click at [476, 206] on quentale-layouter at bounding box center [299, 225] width 471 height 299
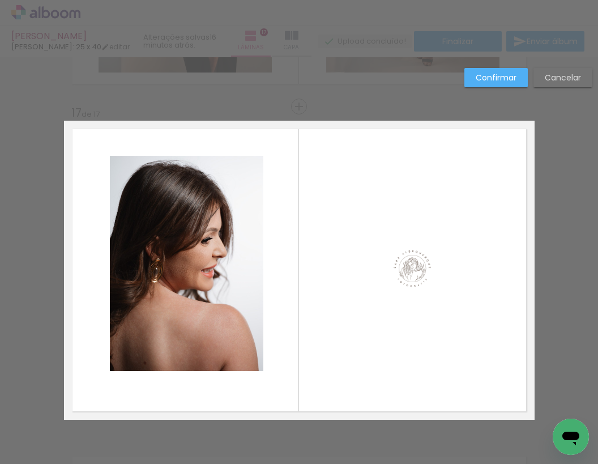
scroll to position [5219, 0]
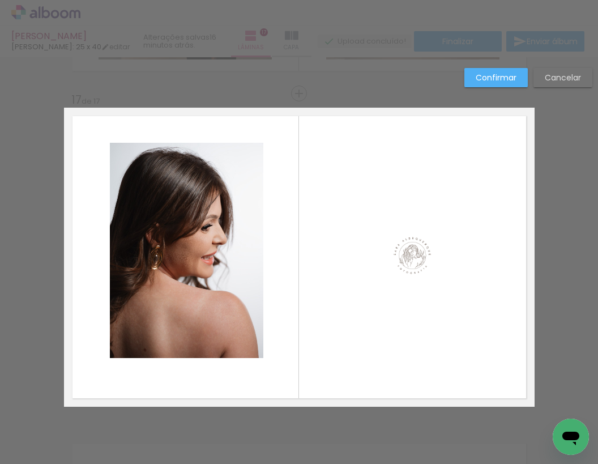
click at [0, 0] on slot "Confirmar" at bounding box center [0, 0] width 0 height 0
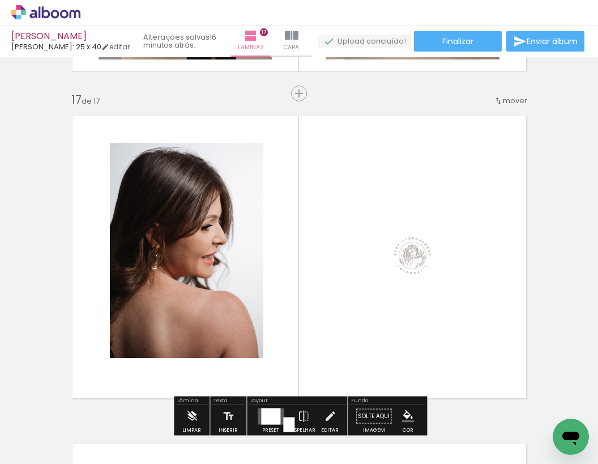
scroll to position [5344, 0]
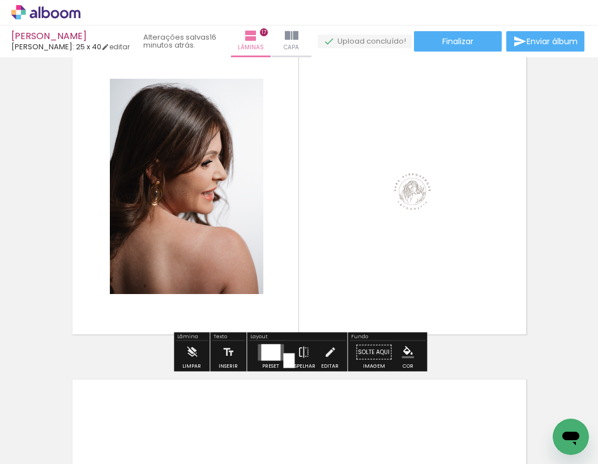
scroll to position [5295, 0]
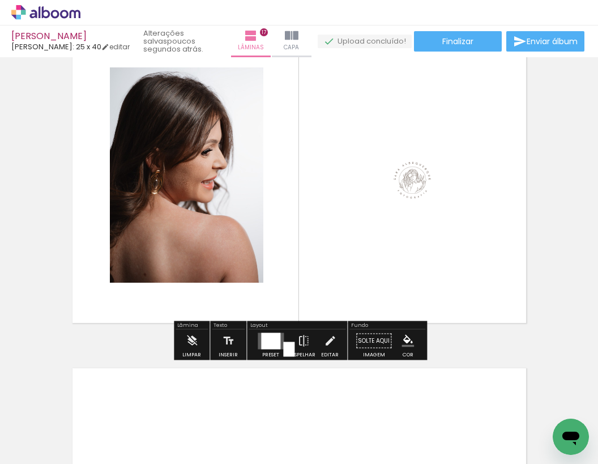
click at [425, 186] on quentale-photo at bounding box center [413, 181] width 80 height 79
click at [500, 198] on quentale-layouter at bounding box center [299, 181] width 471 height 299
click at [464, 44] on span "Finalizar" at bounding box center [457, 41] width 31 height 8
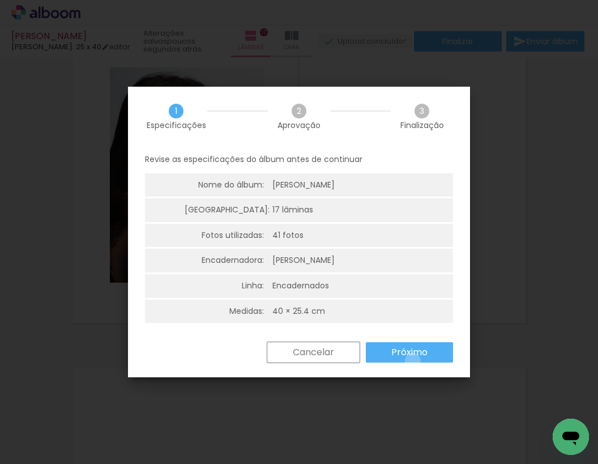
click at [413, 358] on paper-button "Próximo" at bounding box center [409, 352] width 87 height 20
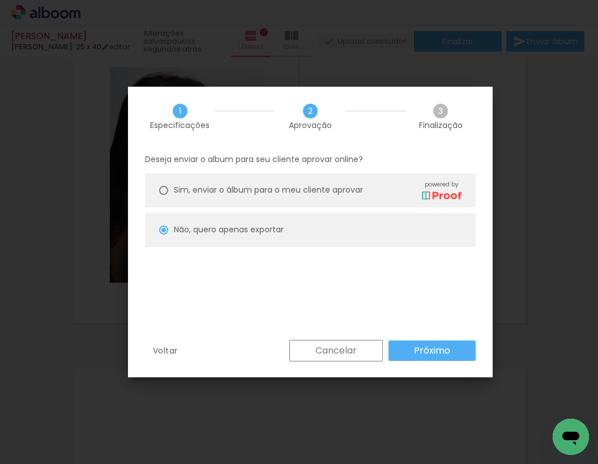
click at [0, 0] on slot "Próximo" at bounding box center [0, 0] width 0 height 0
type input "Alta, 300 DPI"
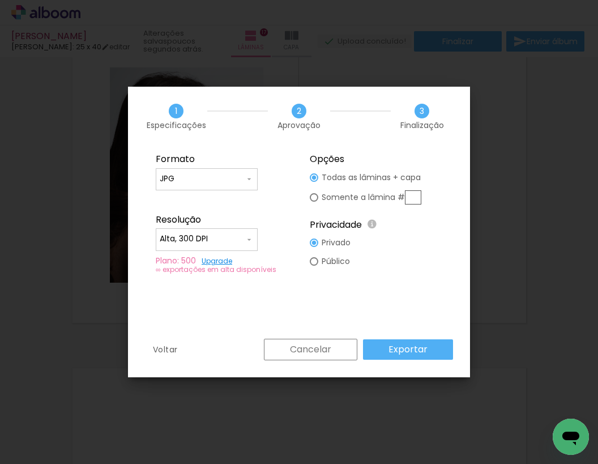
click at [0, 0] on slot "Exportar" at bounding box center [0, 0] width 0 height 0
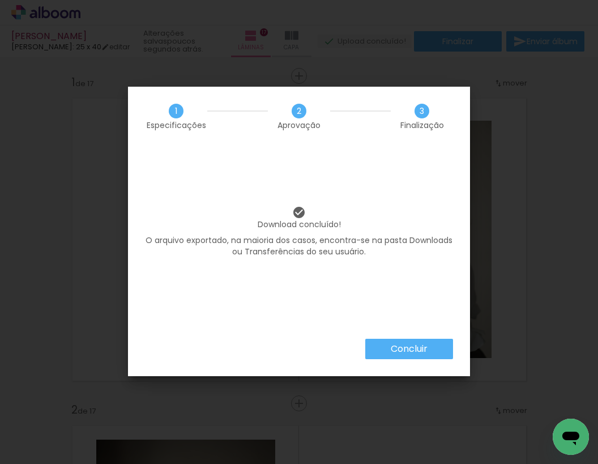
scroll to position [0, 2151]
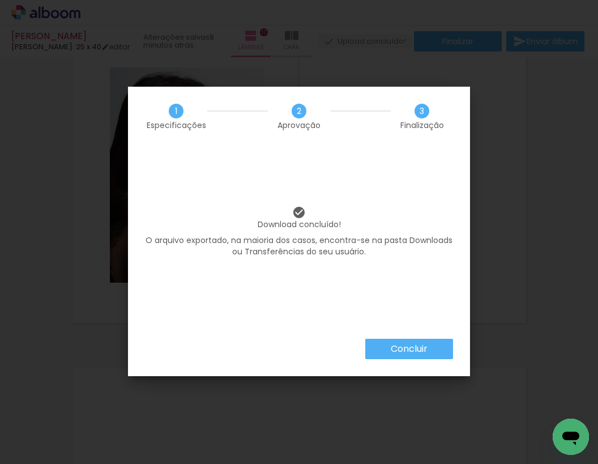
scroll to position [0, 2151]
